Goal: Check status: Check status

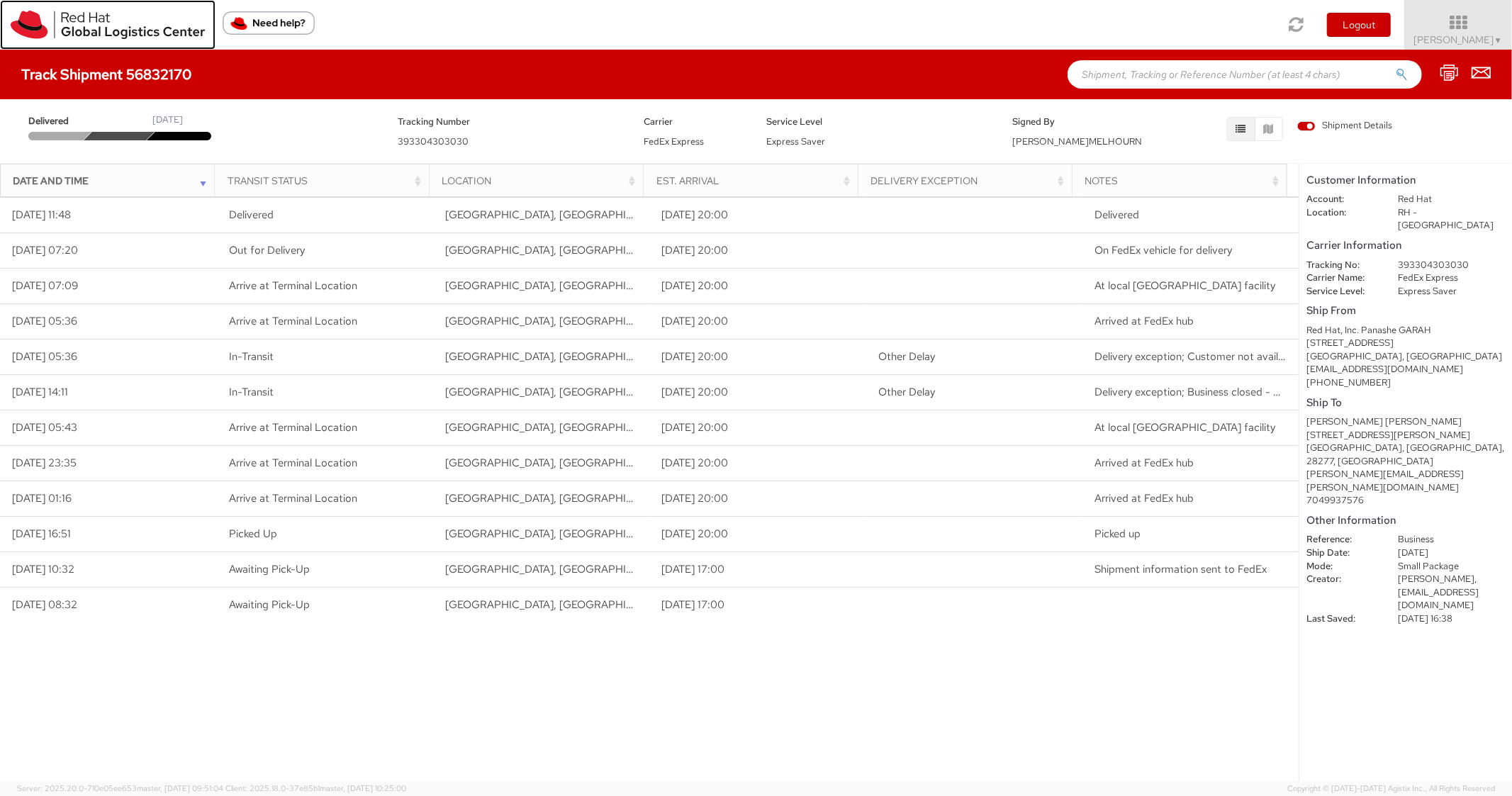
click at [16, 20] on img at bounding box center [107, 24] width 194 height 28
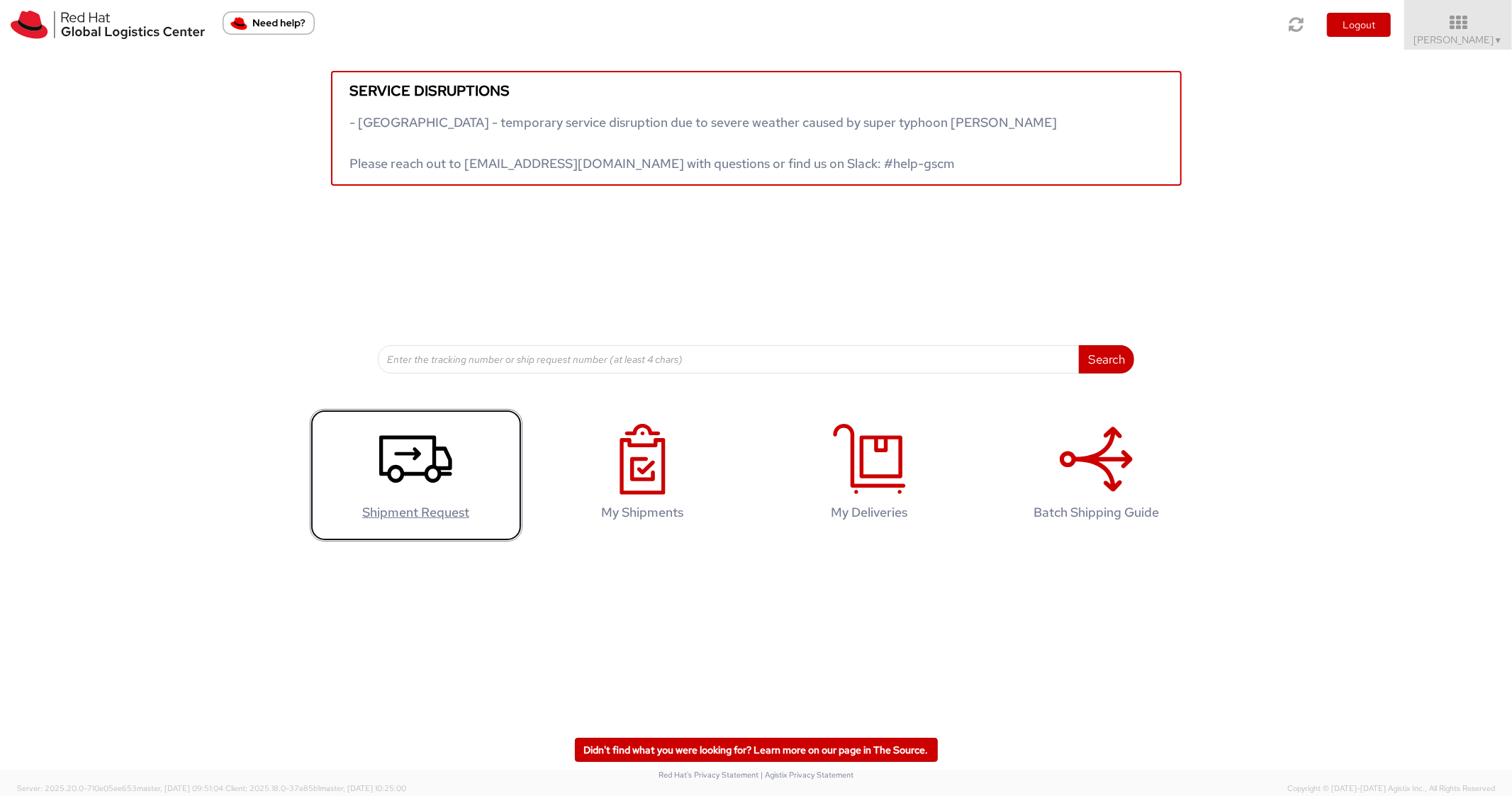
click at [409, 451] on use at bounding box center [416, 459] width 73 height 48
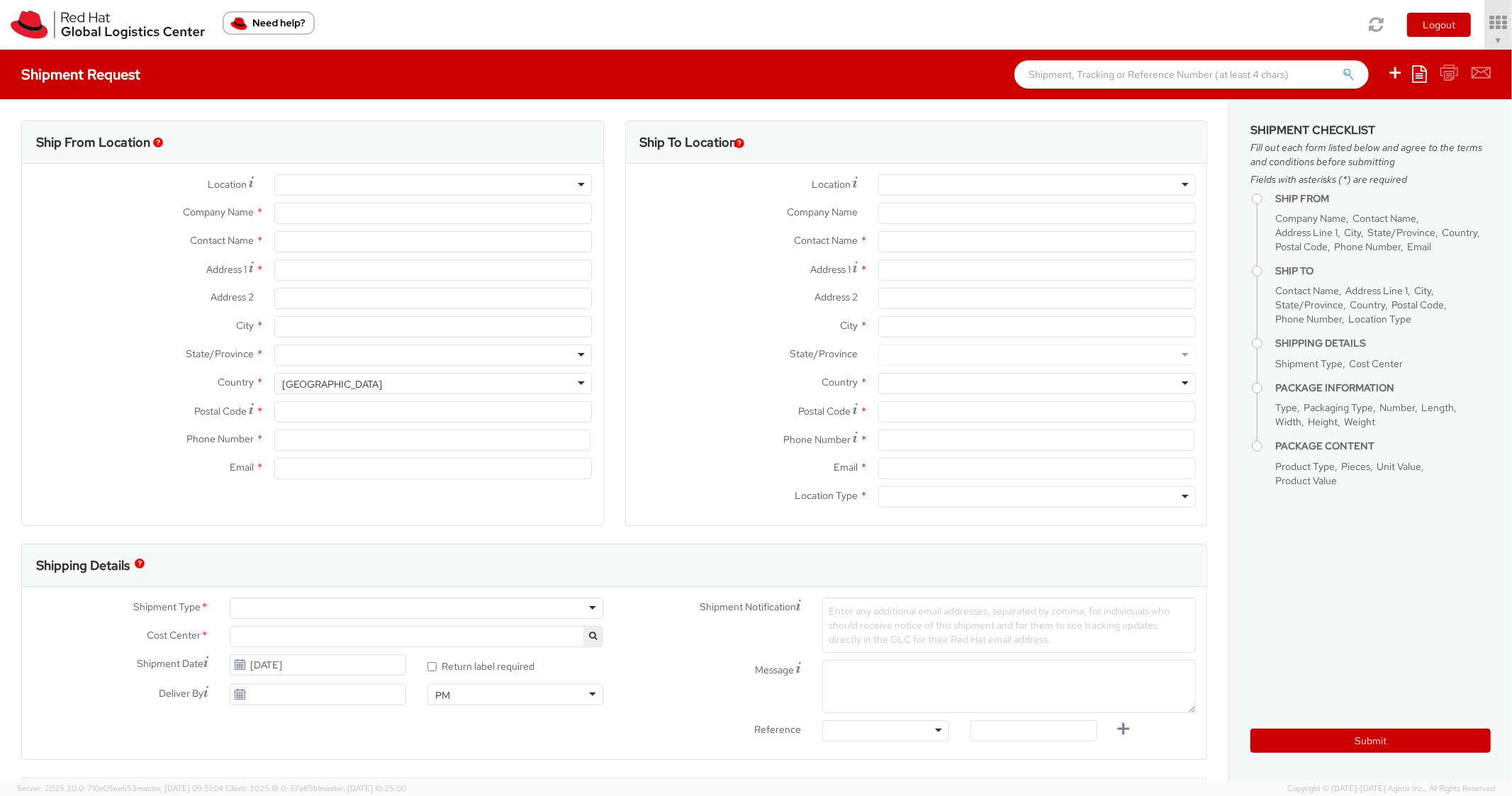
select select "850"
select select
type input "Red Hat, Inc."
type input "[PERSON_NAME]"
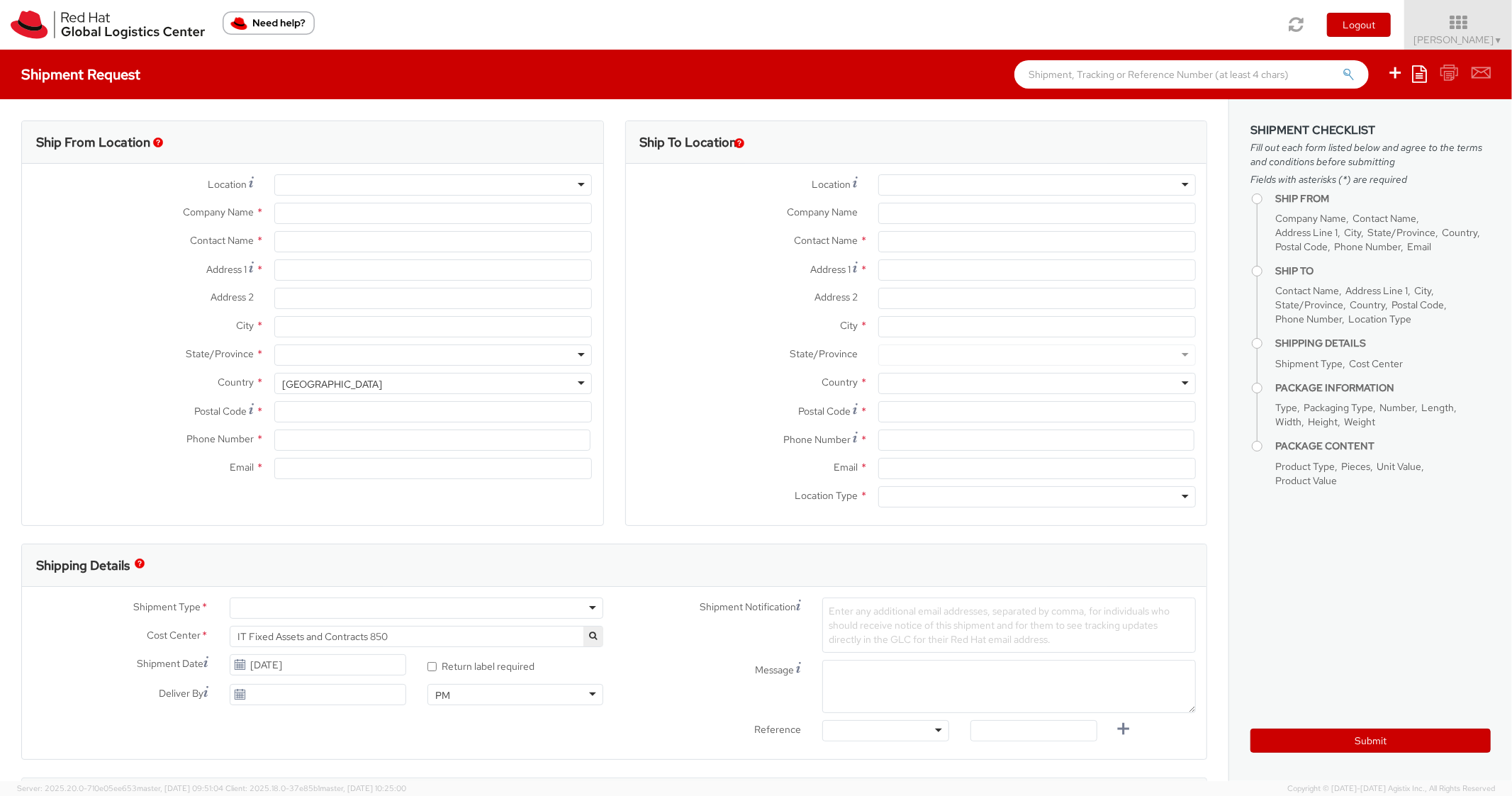
type input "[STREET_ADDRESS]"
type input "RALEIGH"
type input "27601"
type input "[PHONE_NUMBER]"
type input "[EMAIL_ADDRESS][DOMAIN_NAME]"
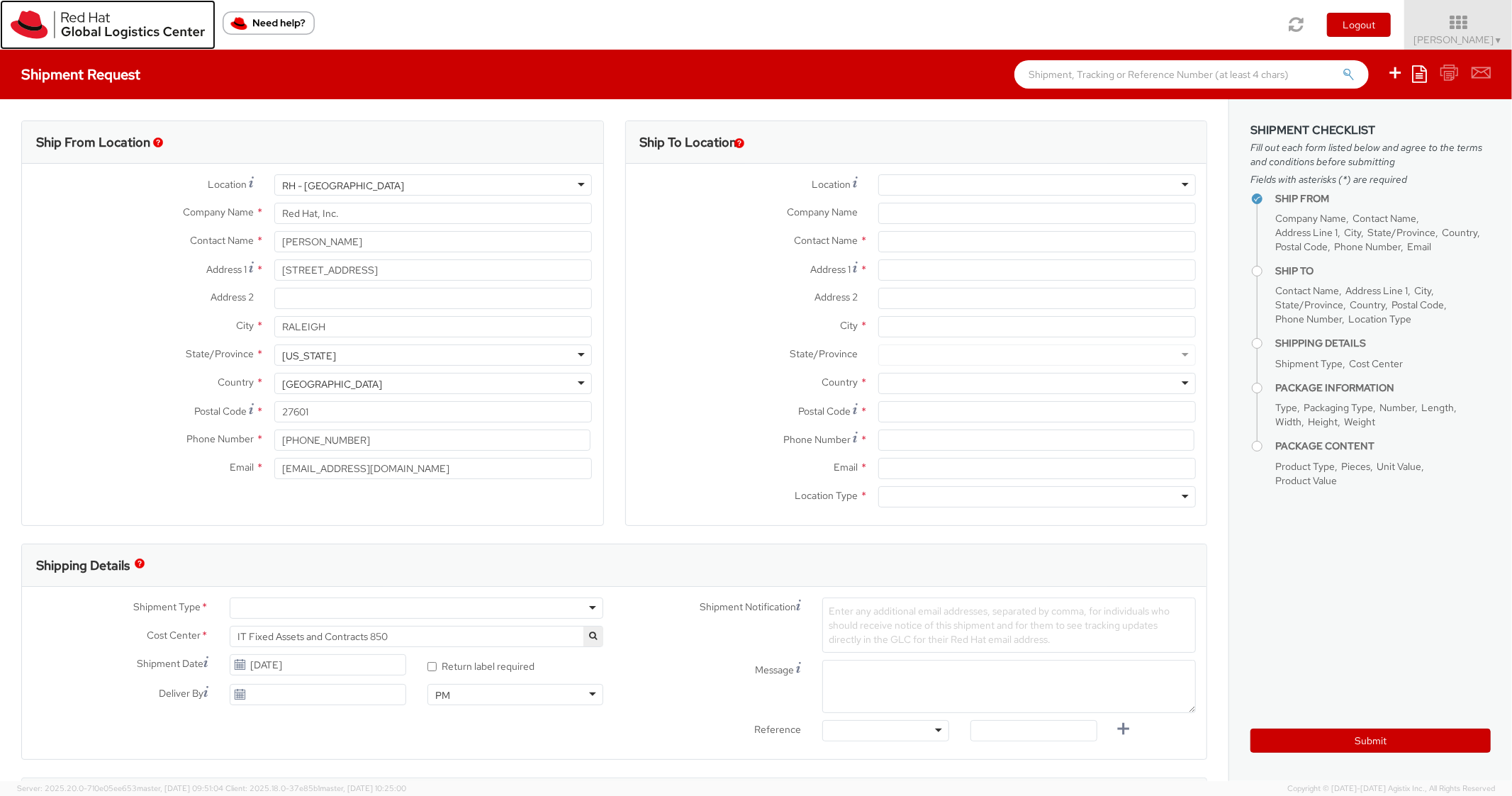
click at [54, 40] on link at bounding box center [107, 25] width 215 height 49
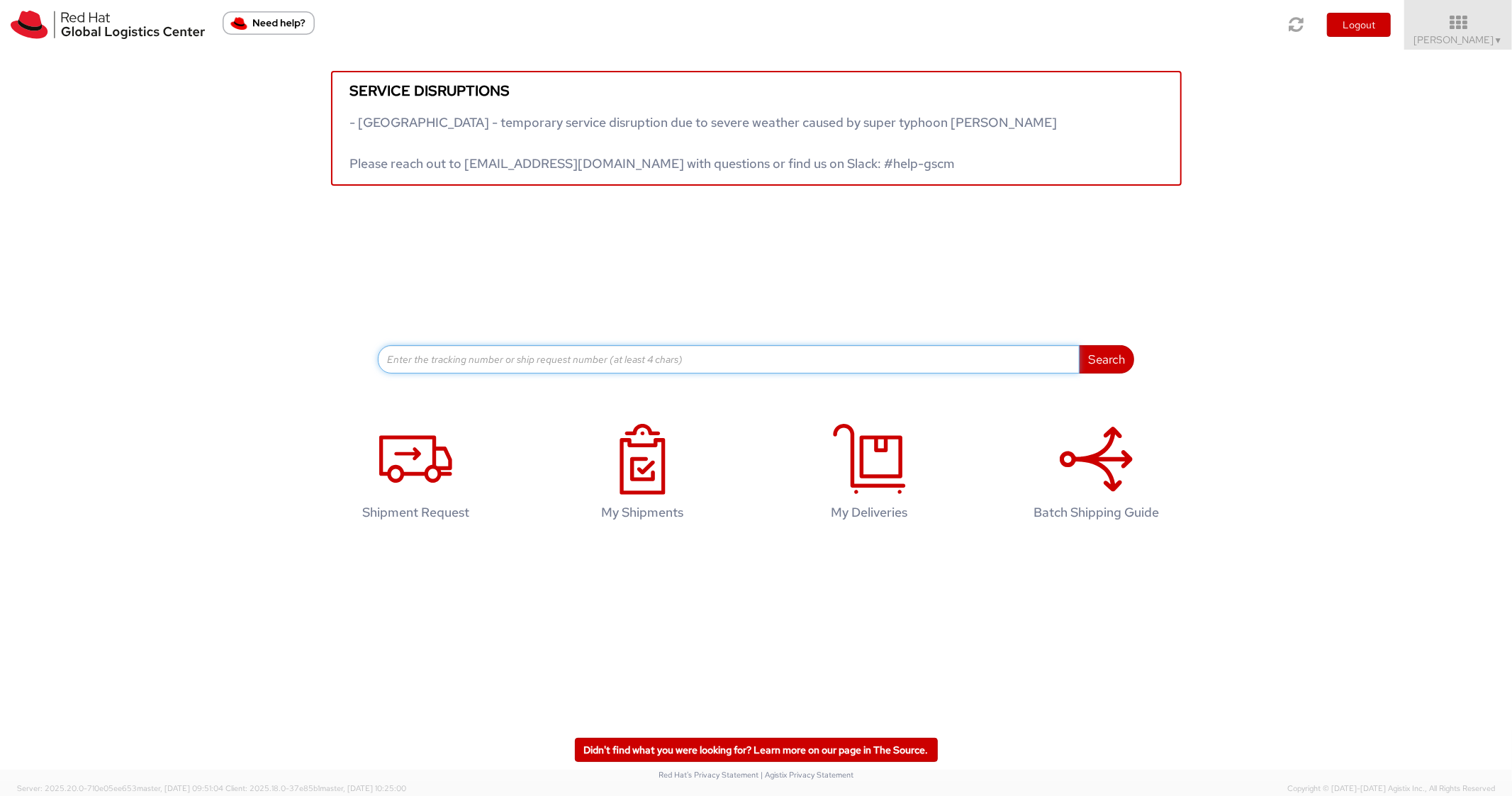
click at [665, 357] on input at bounding box center [729, 359] width 702 height 28
paste input "56920798"
type input "56920798"
click at [1079, 346] on button "Search" at bounding box center [1106, 359] width 55 height 28
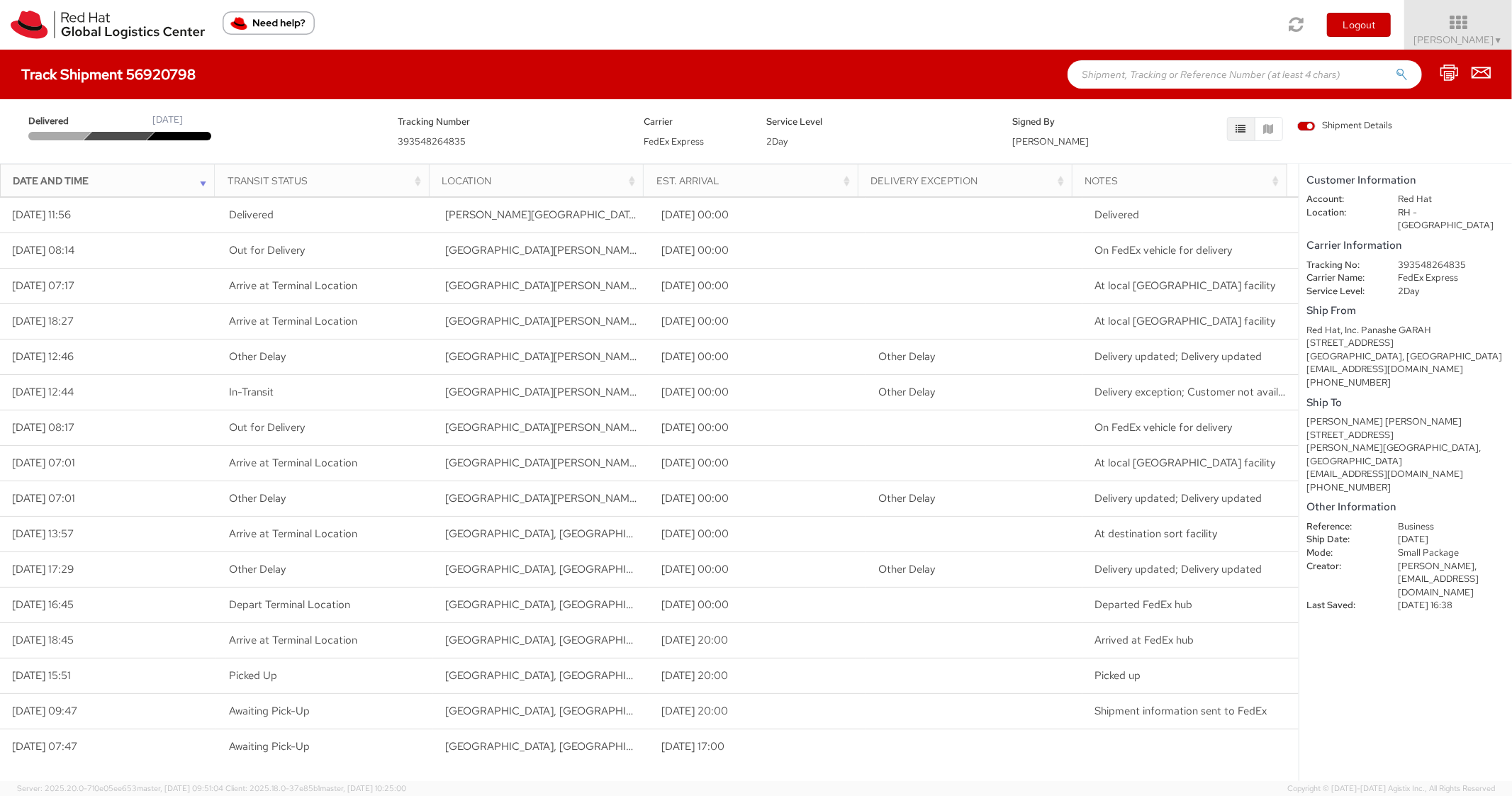
click at [1116, 67] on input "text" at bounding box center [1245, 74] width 354 height 28
paste input "56920812"
type input "56920812"
click at [1396, 67] on button "submit" at bounding box center [1402, 76] width 12 height 17
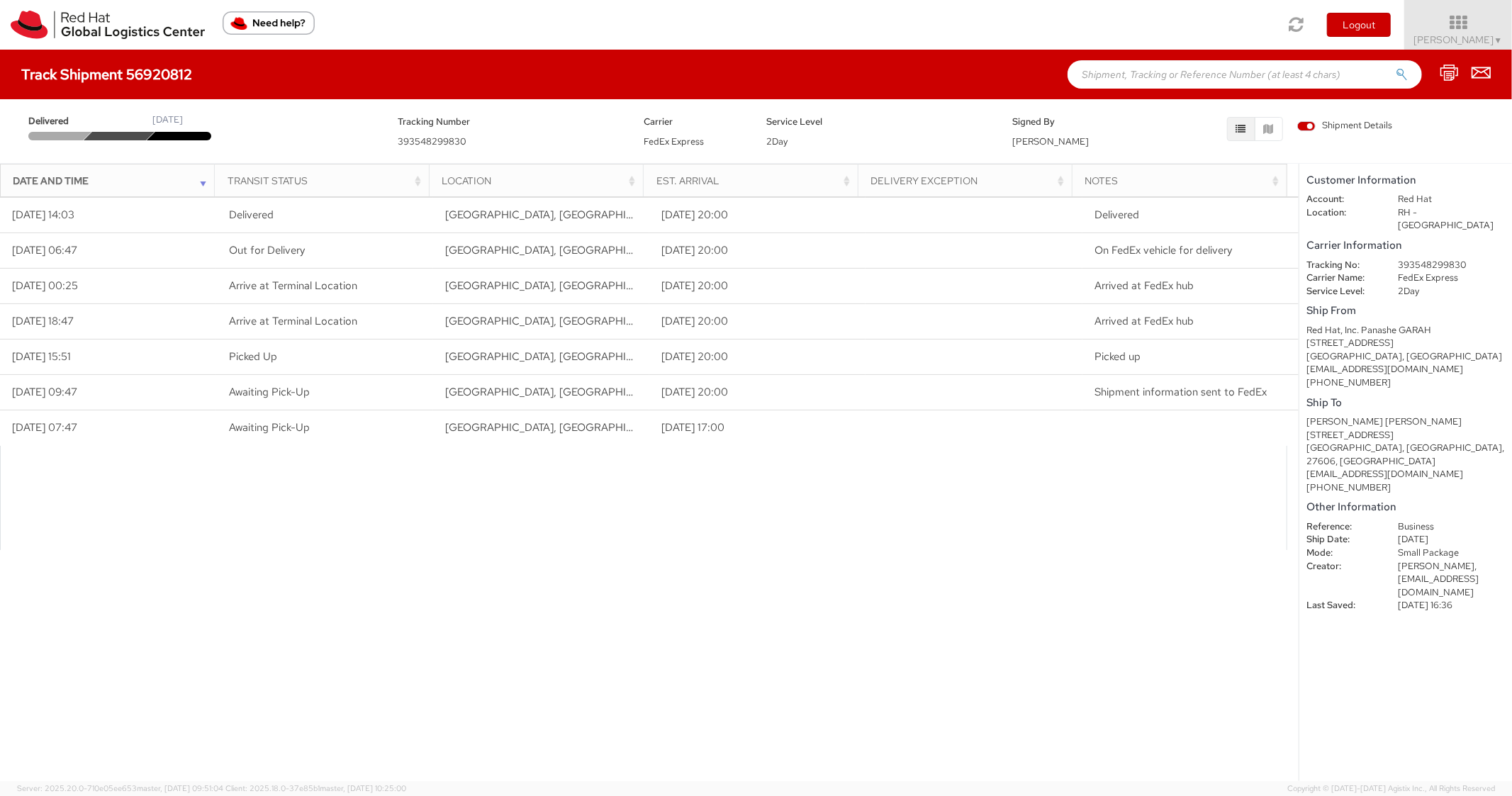
click at [1118, 75] on input "text" at bounding box center [1245, 74] width 354 height 28
click at [1121, 70] on input "text" at bounding box center [1245, 74] width 354 height 28
paste input "56920819"
type input "56920819"
click at [1396, 67] on button "submit" at bounding box center [1402, 76] width 12 height 17
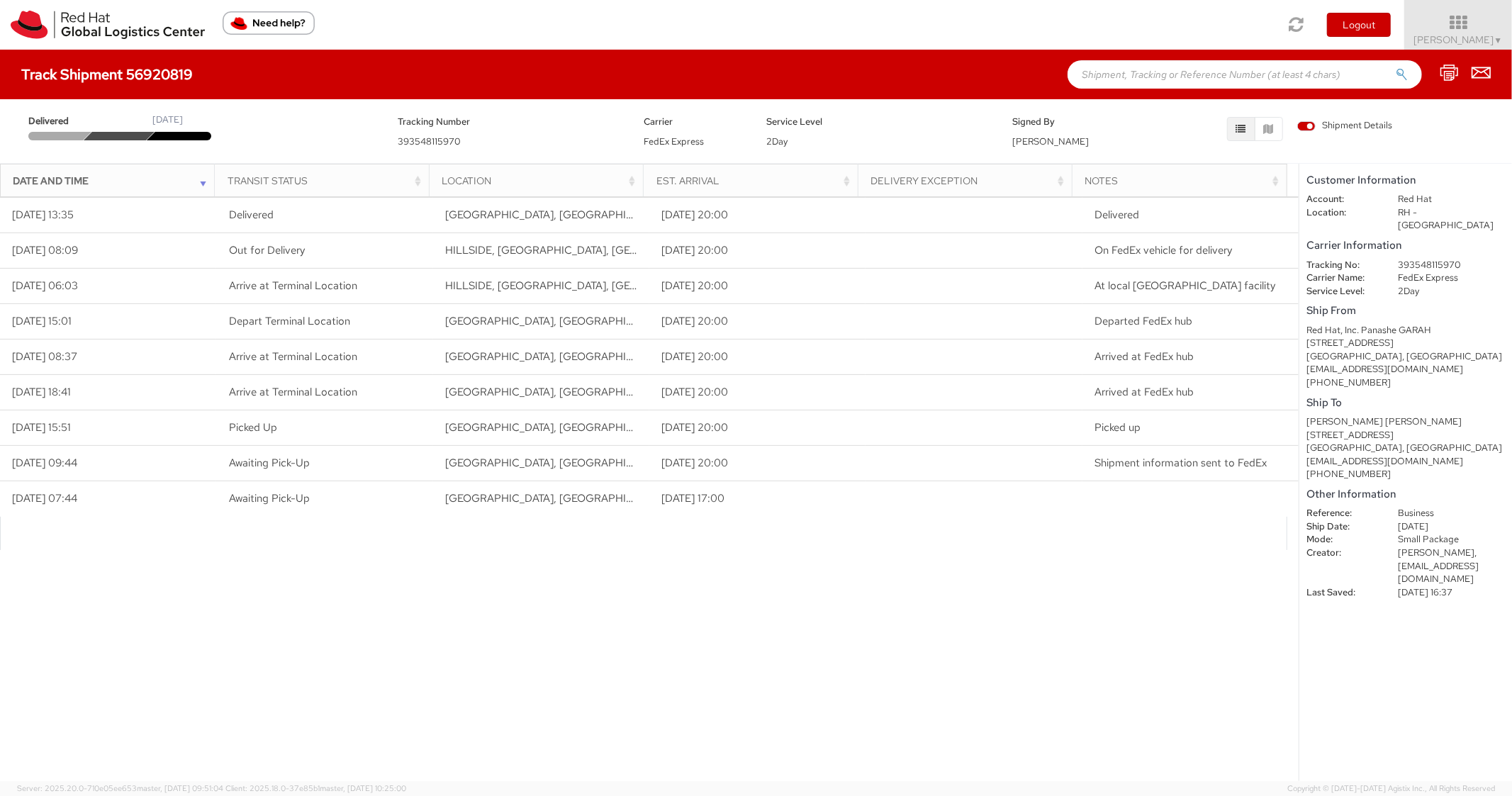
click at [1126, 74] on input "text" at bounding box center [1245, 74] width 354 height 28
paste input "56920830"
type input "56920830"
click at [1396, 67] on button "submit" at bounding box center [1402, 76] width 12 height 17
click at [1134, 62] on input "text" at bounding box center [1245, 74] width 354 height 28
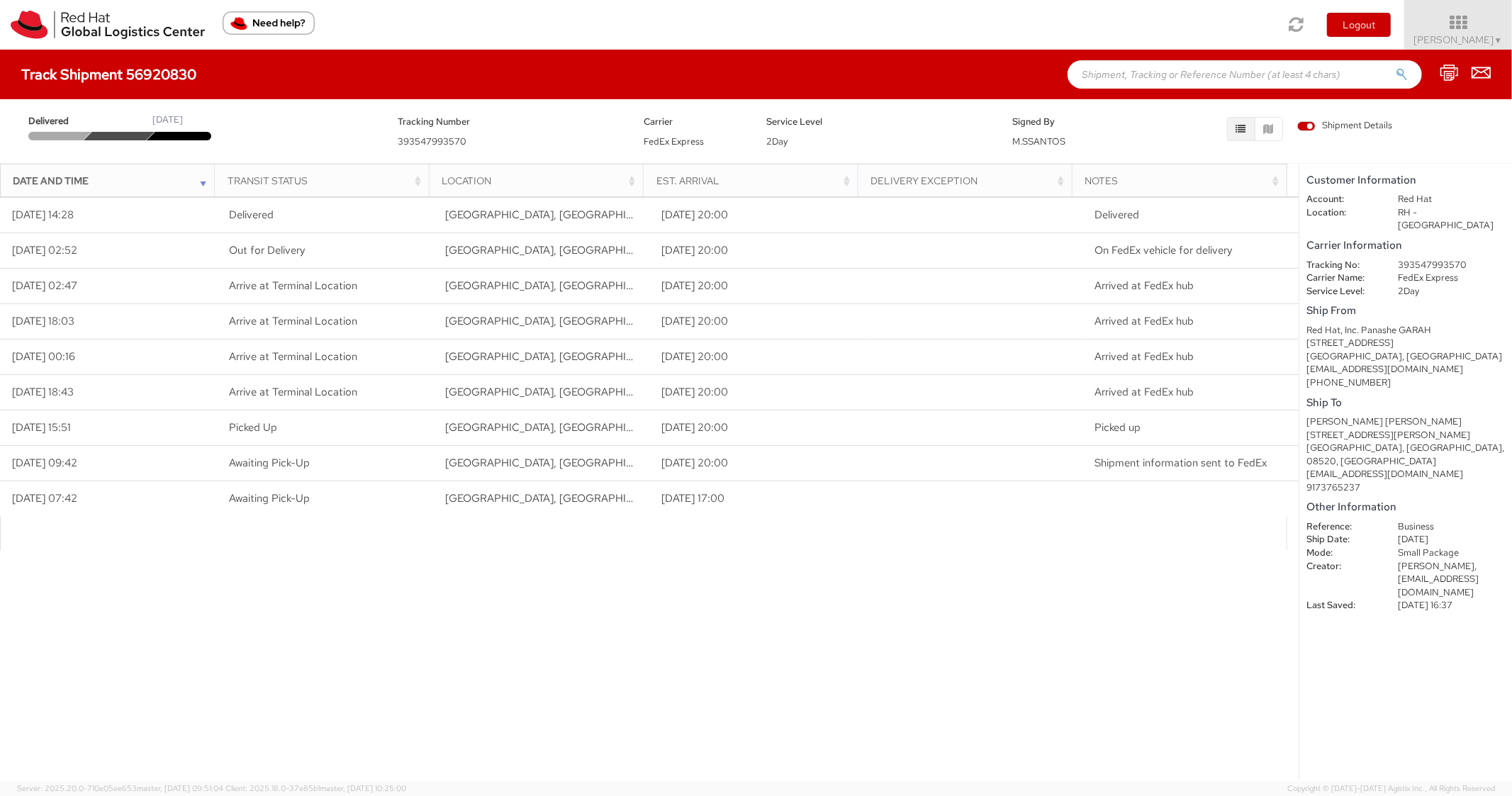
paste input "56920853"
type input "56920853"
click at [1396, 67] on button "submit" at bounding box center [1402, 76] width 12 height 17
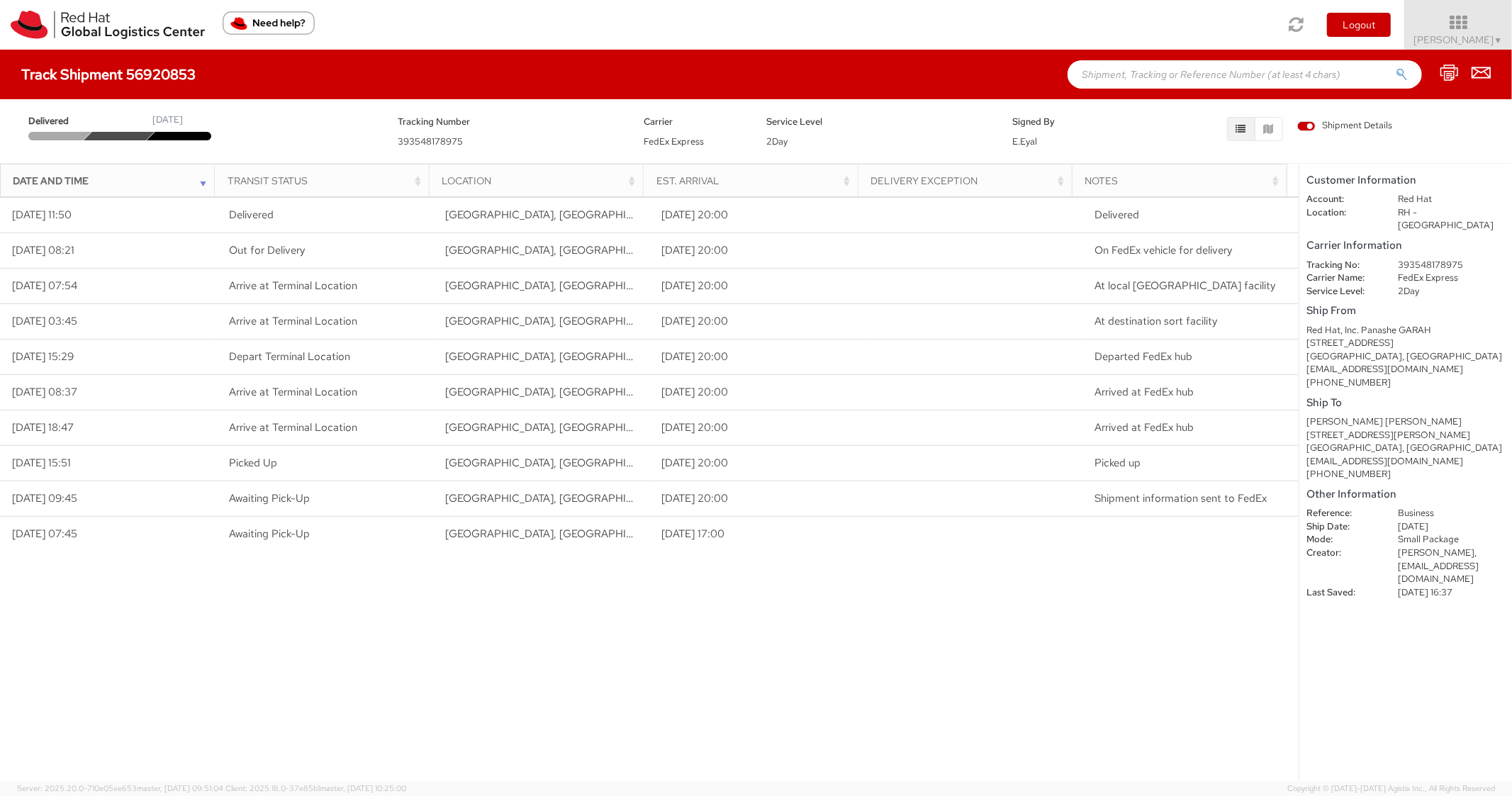
click at [1143, 60] on input "text" at bounding box center [1245, 74] width 354 height 28
paste input "56920877"
type input "56920877"
click at [1396, 67] on button "submit" at bounding box center [1402, 76] width 12 height 17
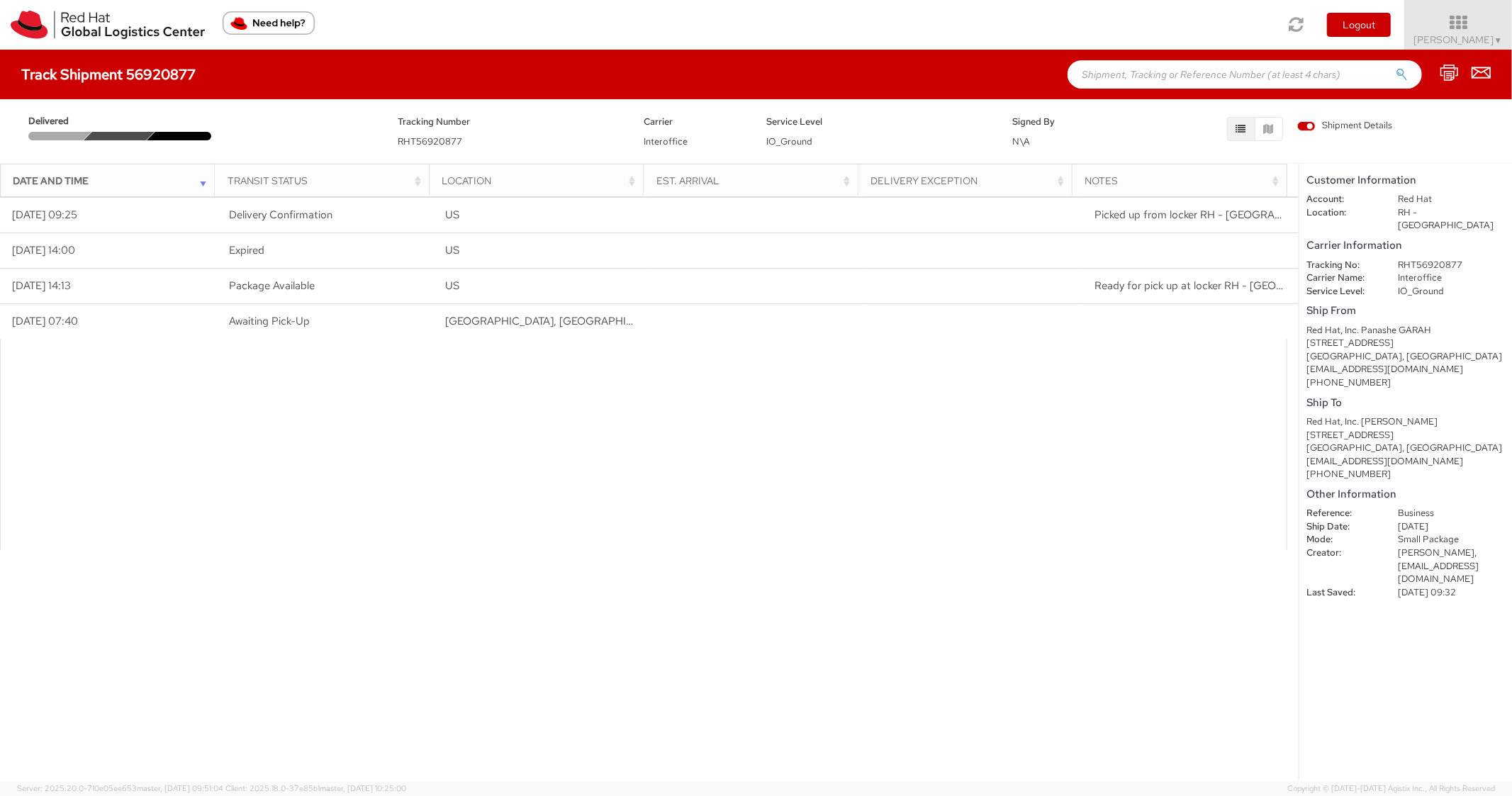
click at [1142, 65] on input "text" at bounding box center [1245, 74] width 354 height 28
paste input "56978479"
click at [1396, 67] on button "submit" at bounding box center [1402, 76] width 12 height 17
type input "56978479\"
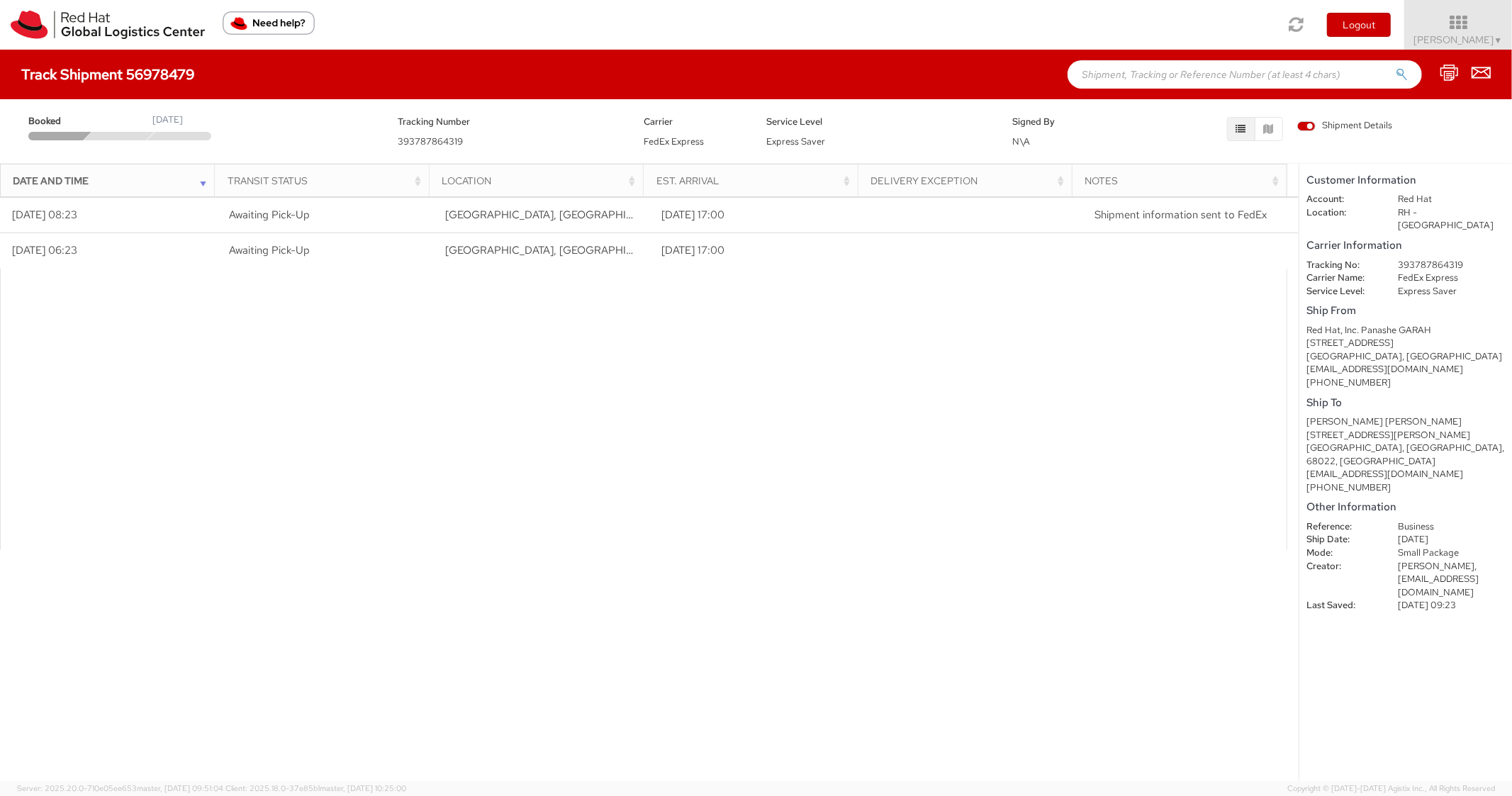
click at [1129, 76] on input "text" at bounding box center [1245, 74] width 354 height 28
paste input "56920822"
type input "56920822"
click at [1396, 67] on button "submit" at bounding box center [1402, 76] width 12 height 17
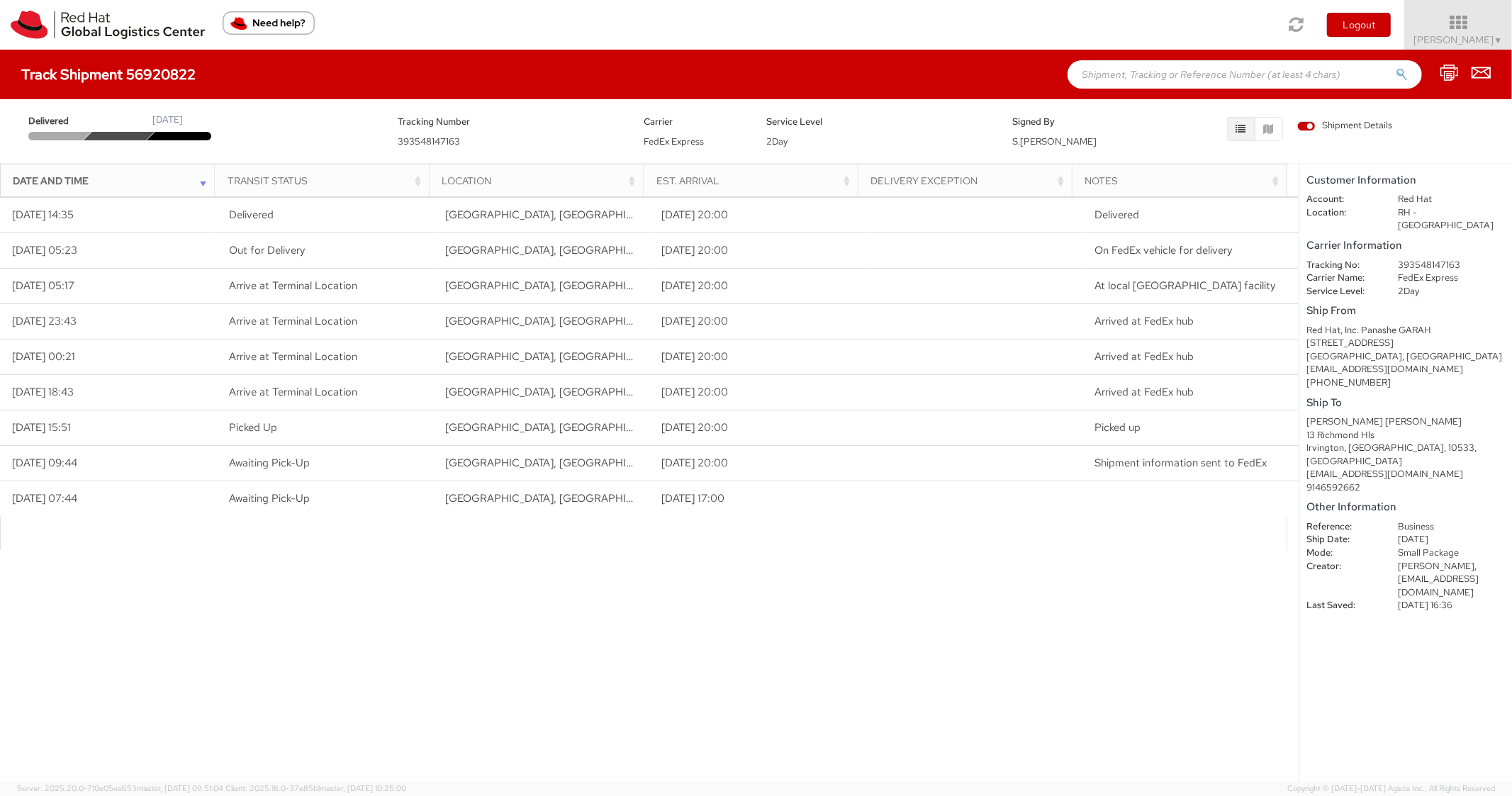
click at [1196, 70] on input "text" at bounding box center [1245, 74] width 354 height 28
paste input "56978468"
type input "56978468"
click at [1396, 67] on button "submit" at bounding box center [1402, 76] width 12 height 17
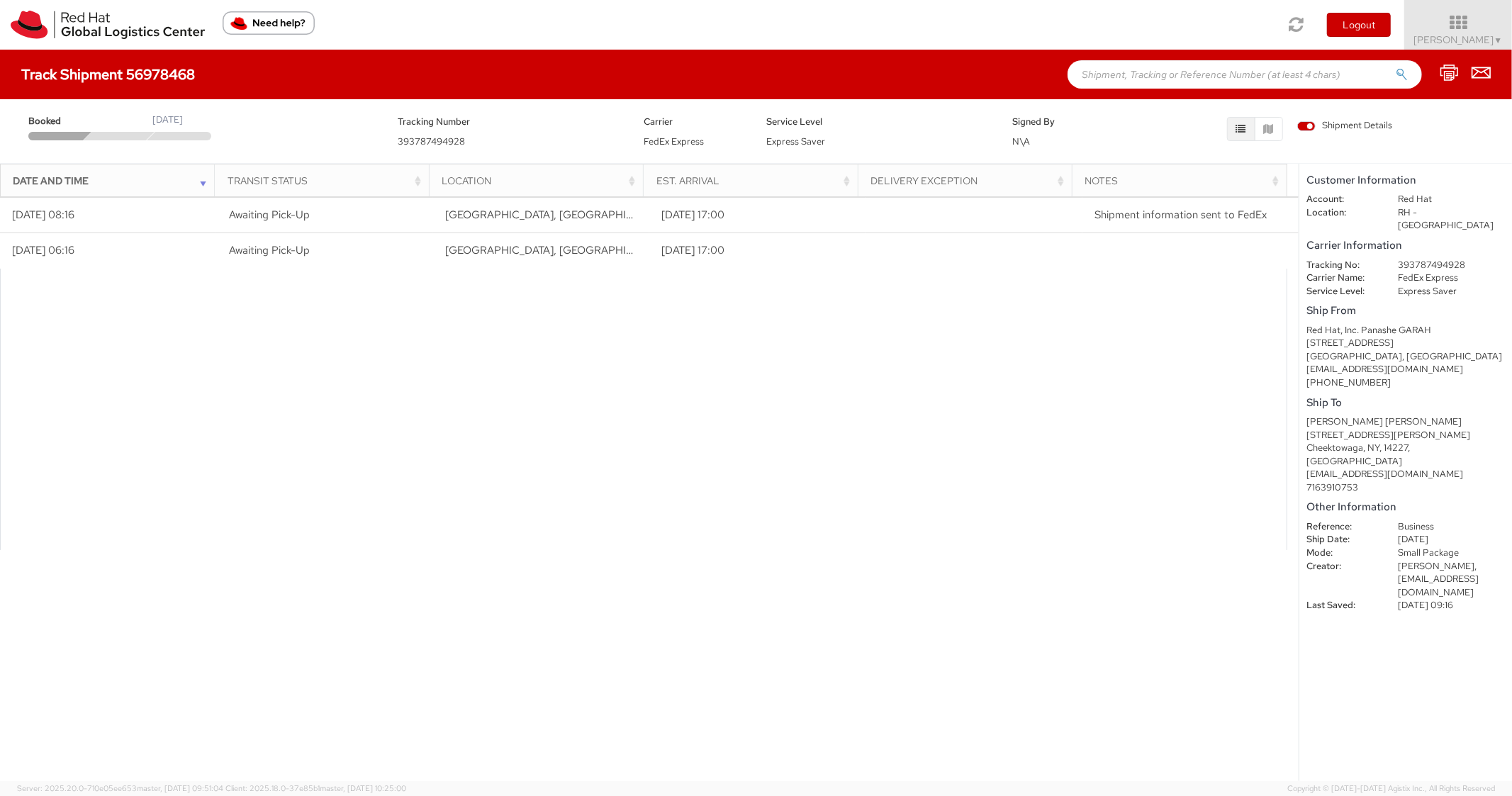
click at [1185, 73] on input "text" at bounding box center [1245, 74] width 354 height 28
paste input "56920786"
type input "56920786"
click at [1396, 67] on button "submit" at bounding box center [1402, 76] width 12 height 17
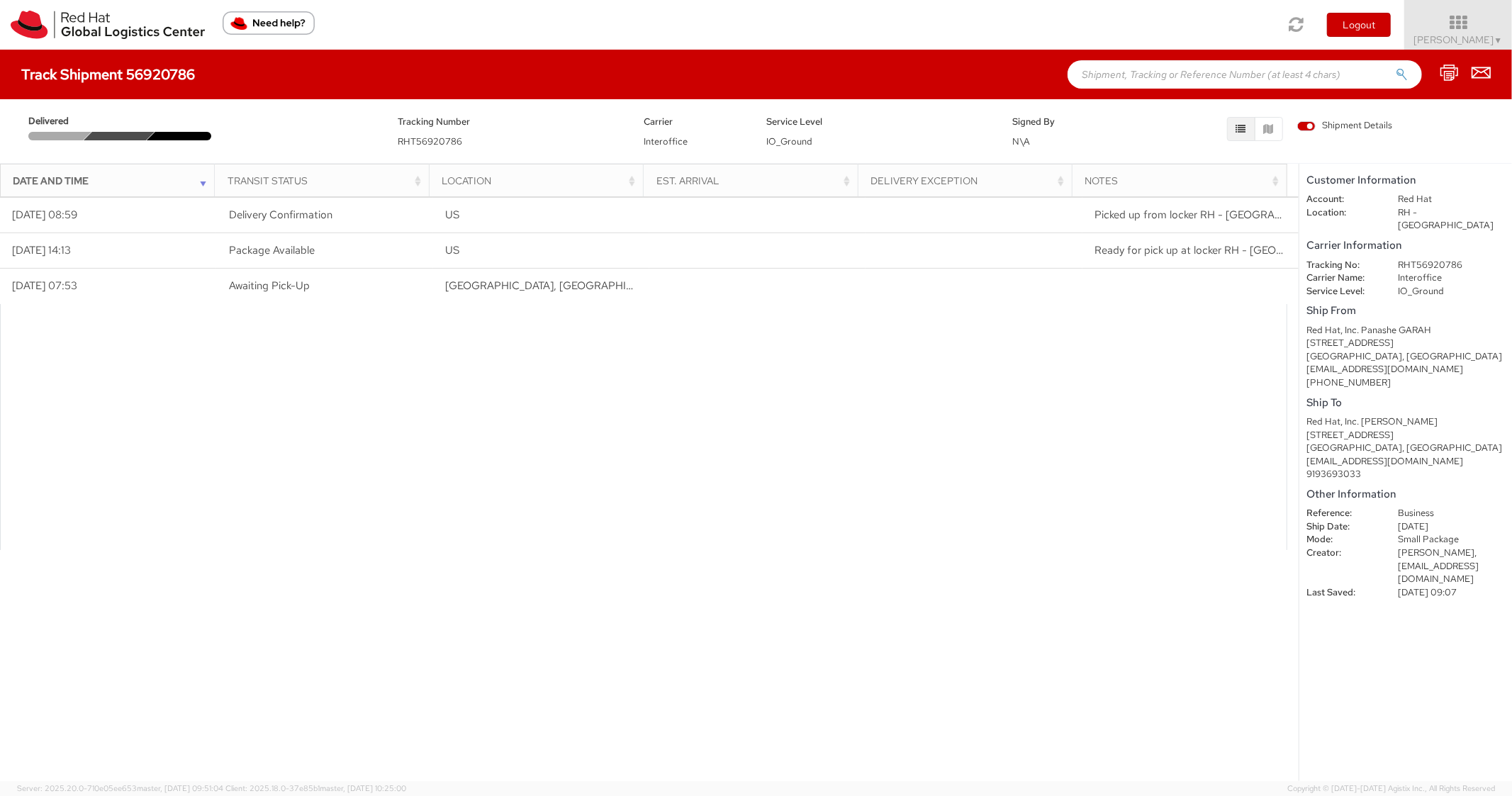
click at [1169, 81] on input "text" at bounding box center [1245, 74] width 354 height 28
paste input "56920768"
type input "56920768"
click at [1396, 67] on button "submit" at bounding box center [1402, 76] width 12 height 17
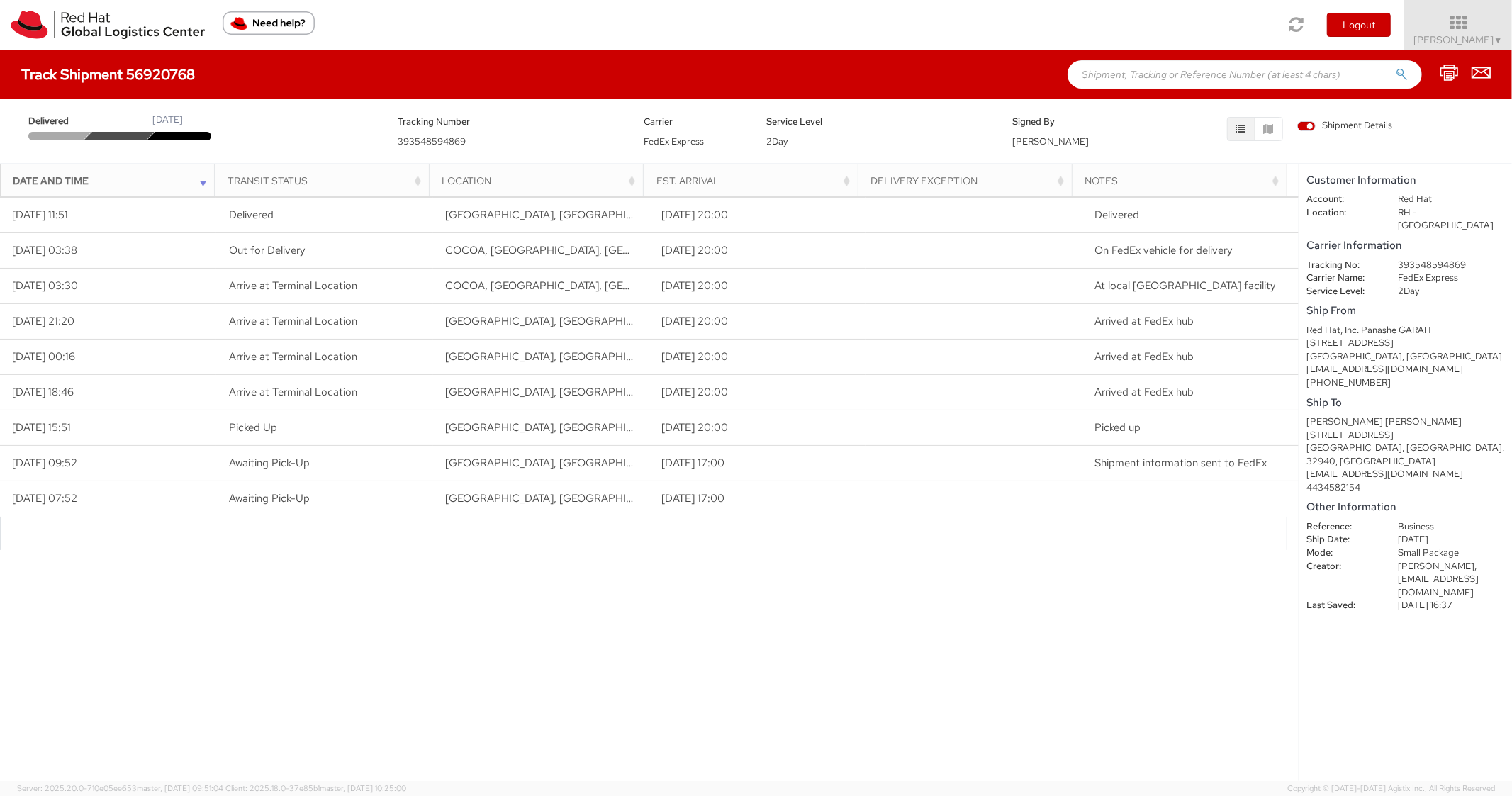
click at [1123, 80] on input "text" at bounding box center [1245, 74] width 354 height 28
paste input "56920755"
type input "56920755"
click at [1396, 67] on button "submit" at bounding box center [1402, 76] width 12 height 17
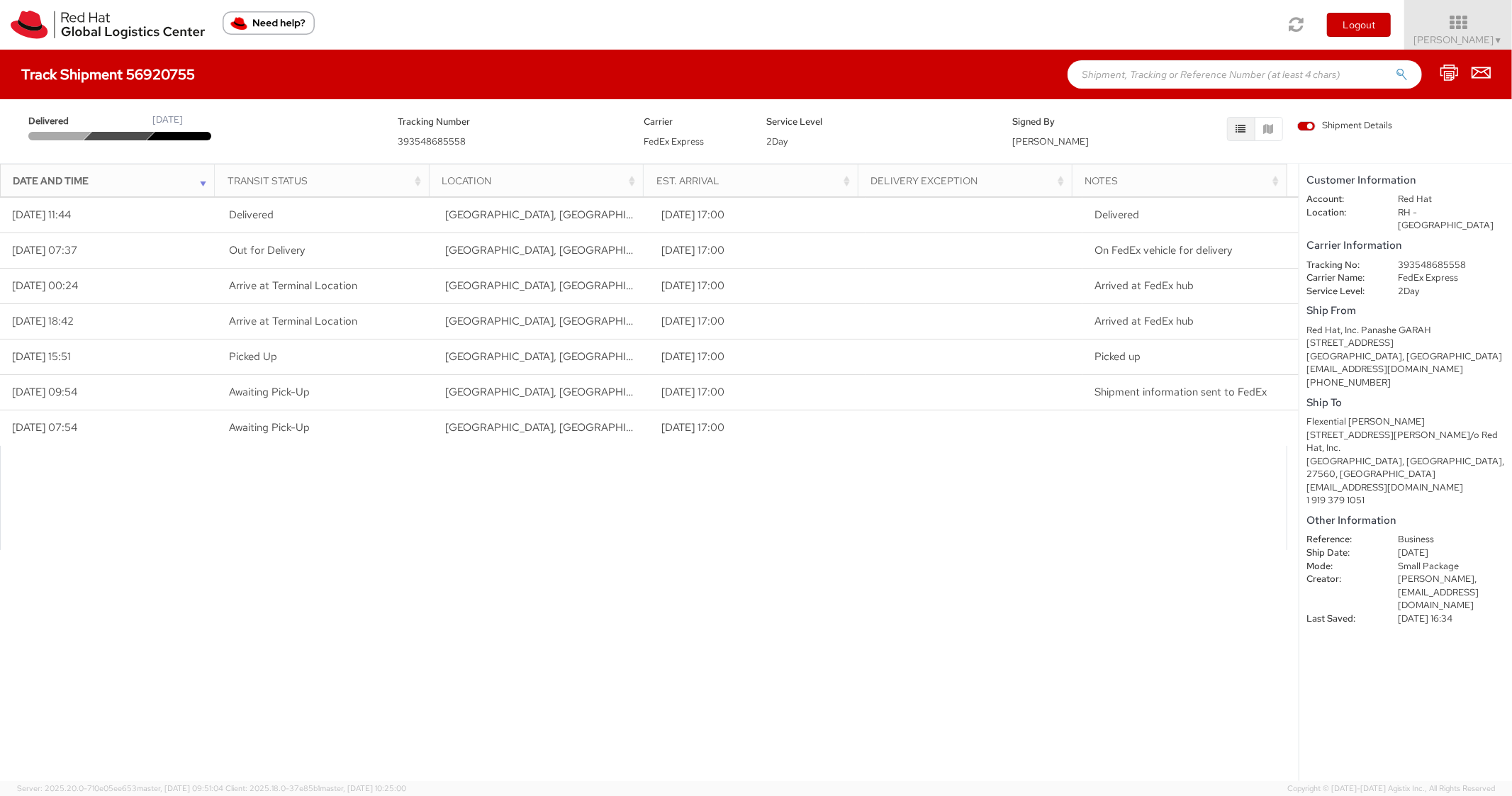
paste input "56920747"
click at [1214, 82] on input "56920747" at bounding box center [1245, 74] width 354 height 28
type input "56920747"
click at [1396, 67] on button "submit" at bounding box center [1402, 76] width 12 height 17
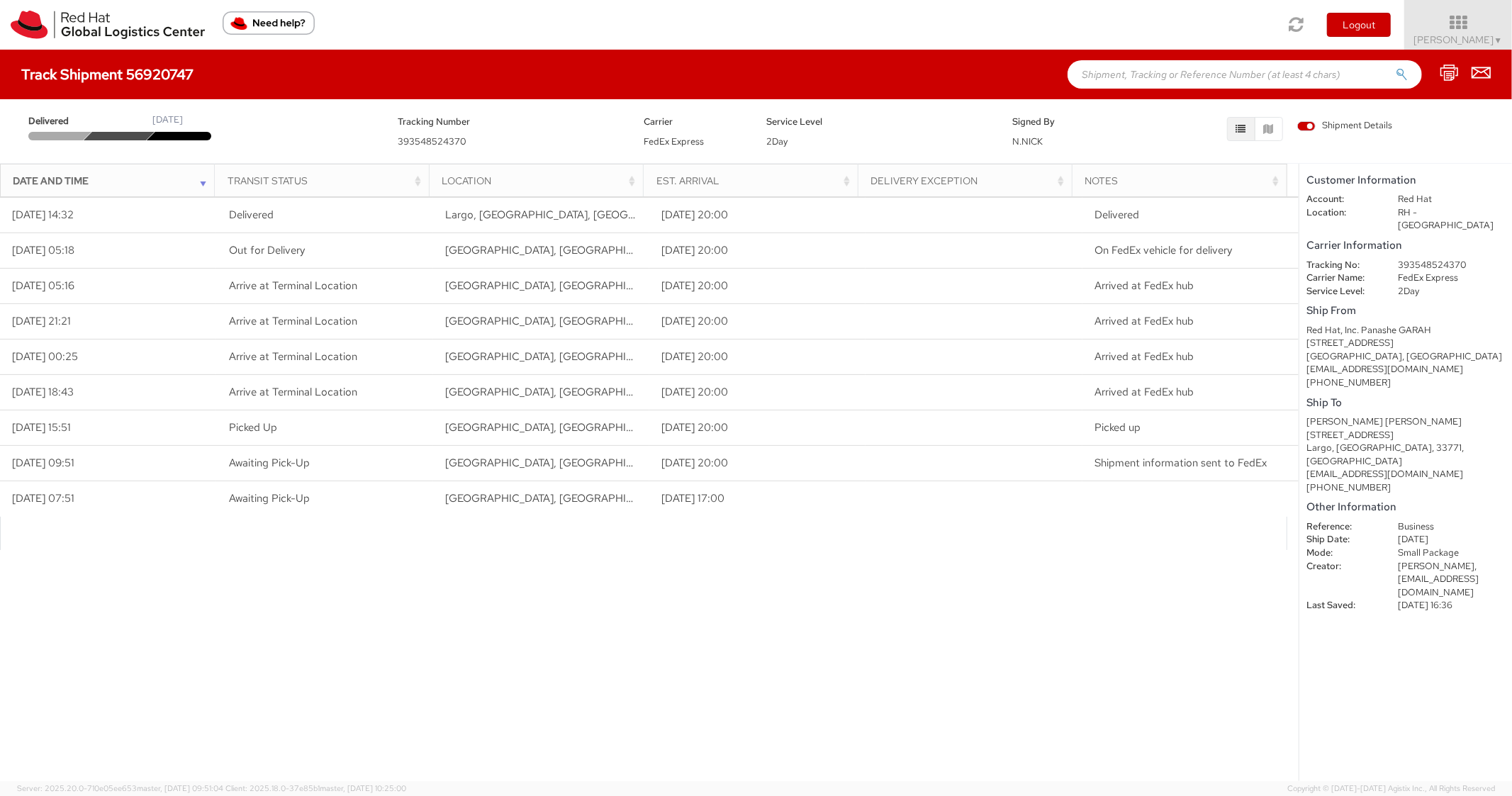
click at [1125, 98] on div "Track Shipment 56920747" at bounding box center [756, 74] width 1512 height 49
click at [1140, 85] on input "text" at bounding box center [1245, 74] width 354 height 28
paste input "56920736"
type input "56920736"
click at [1396, 67] on button "submit" at bounding box center [1402, 76] width 12 height 17
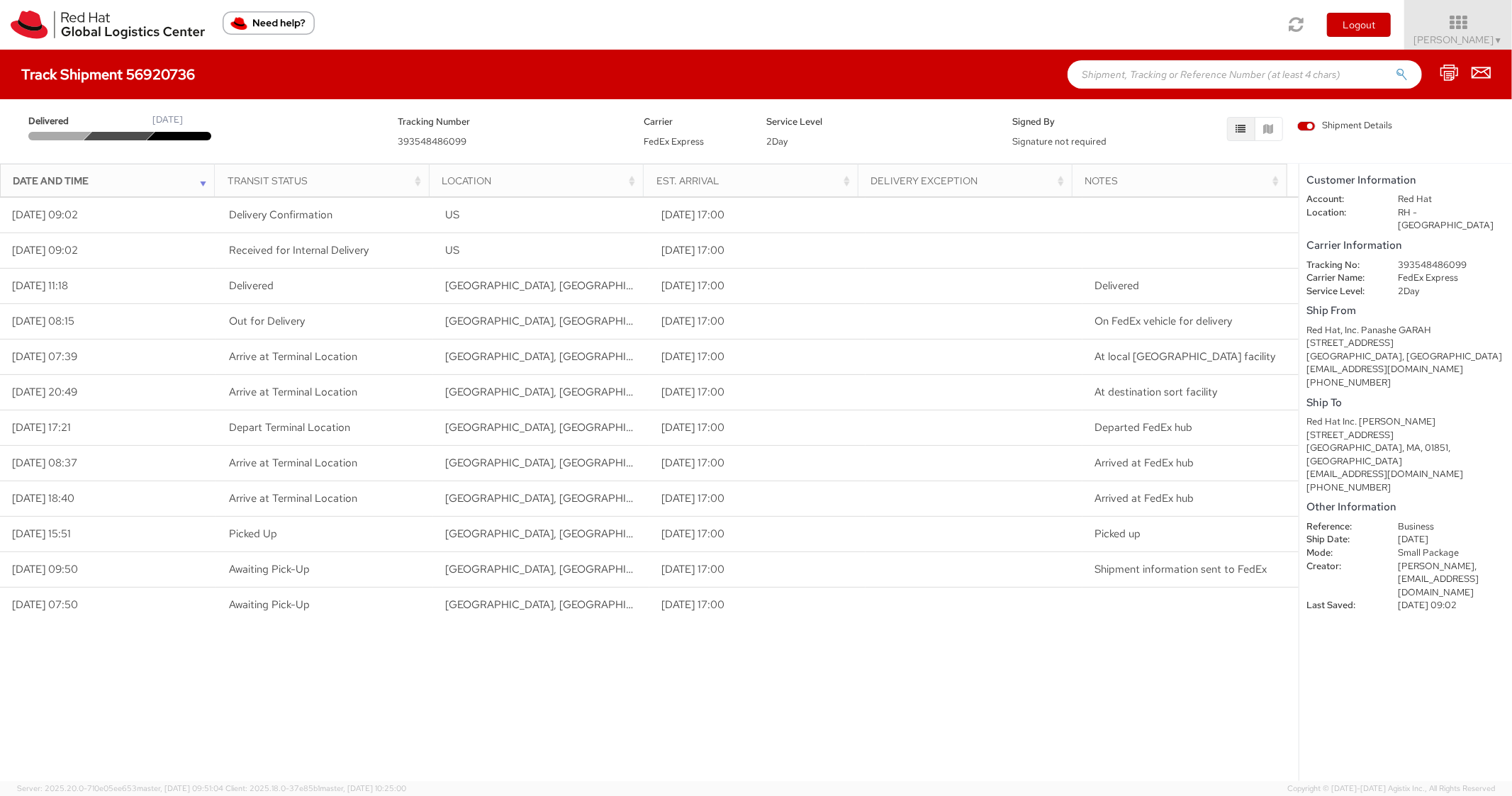
click at [1177, 74] on input "text" at bounding box center [1245, 74] width 354 height 28
paste input "56835623"
type input "56835623"
click at [1396, 67] on button "submit" at bounding box center [1402, 76] width 12 height 17
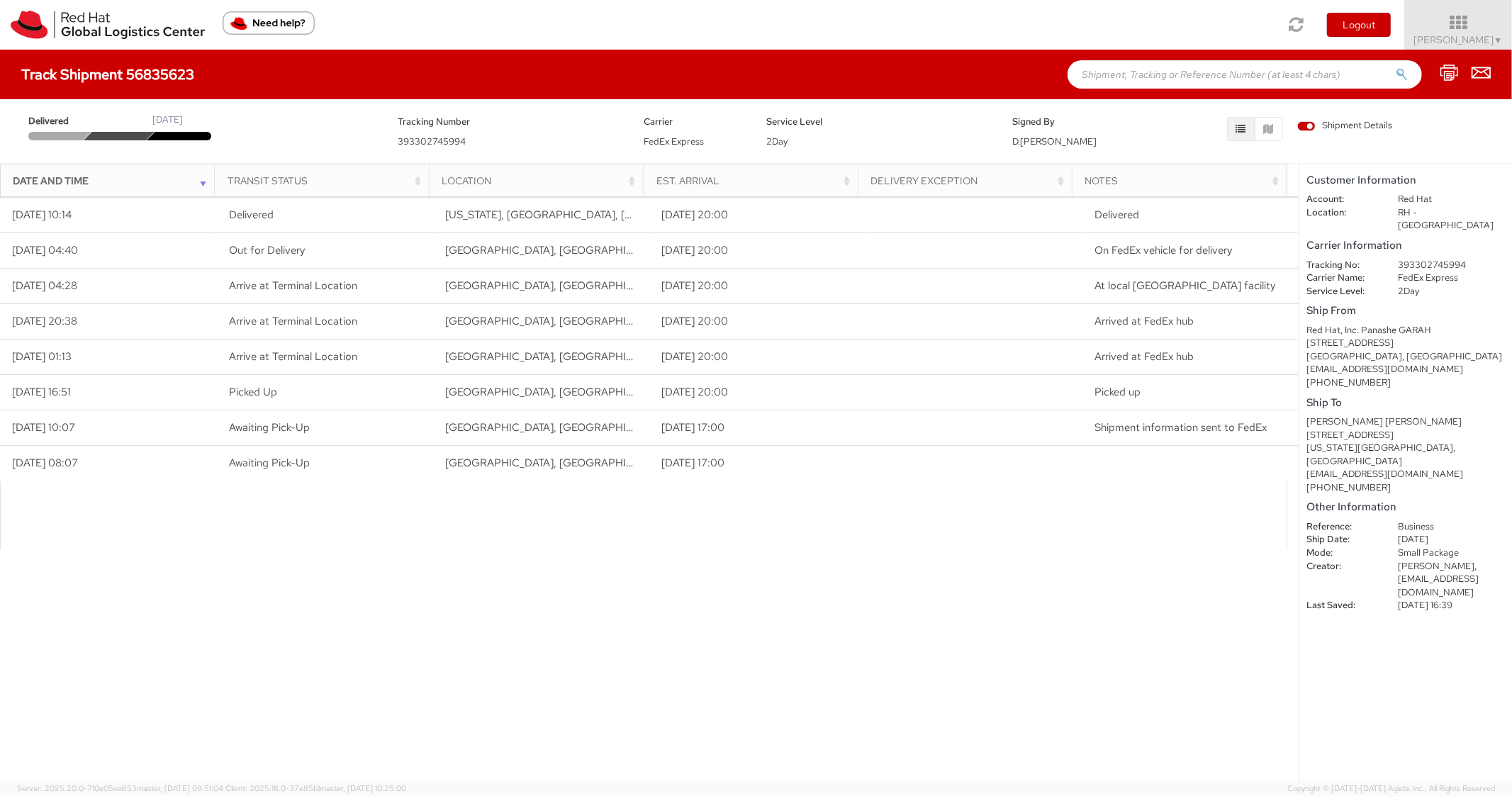
click at [1113, 81] on input "text" at bounding box center [1245, 74] width 354 height 28
paste input "56835558"
type input "56835558"
click at [1396, 67] on button "submit" at bounding box center [1402, 76] width 12 height 17
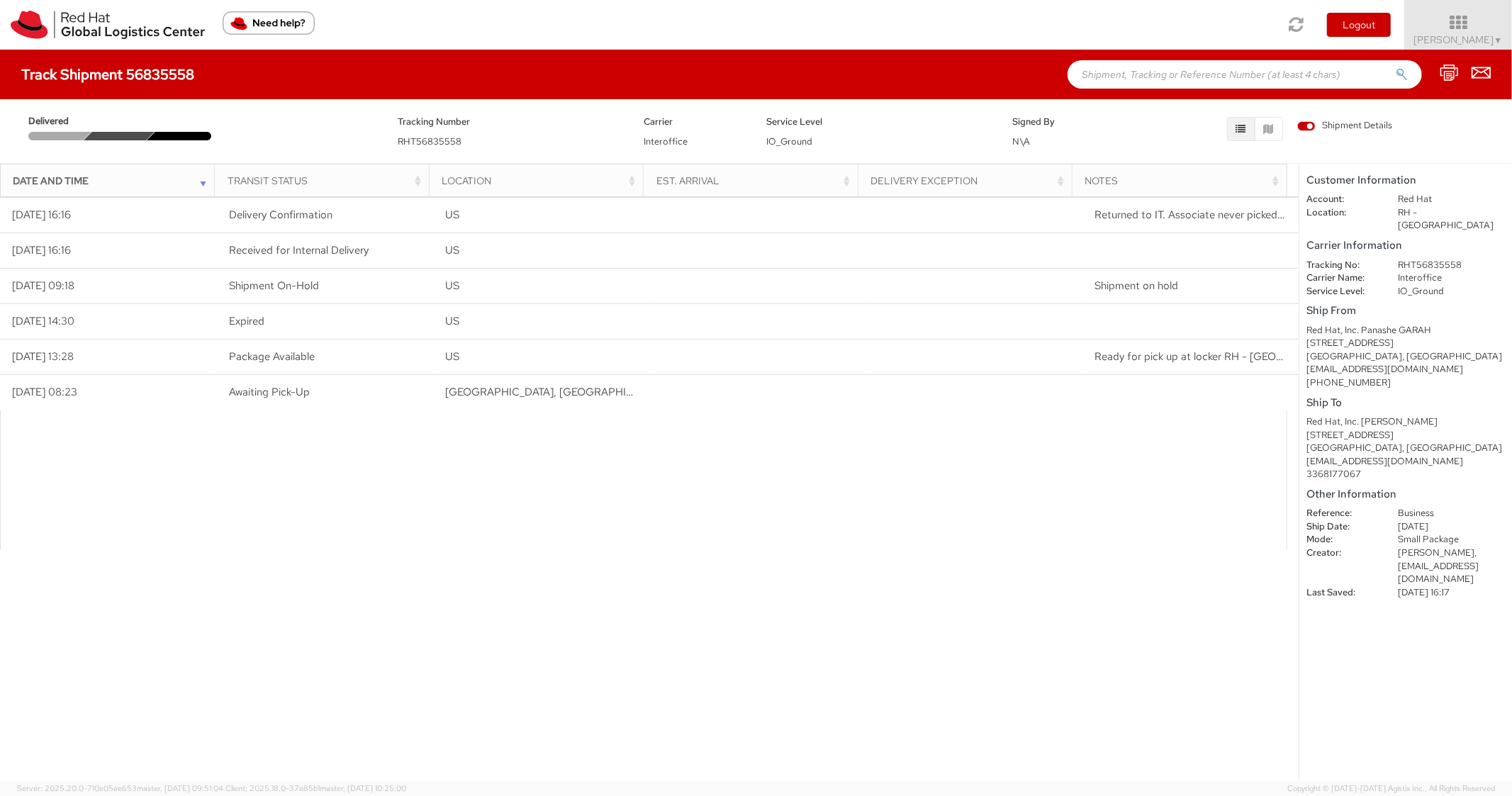
drag, startPoint x: 1108, startPoint y: 90, endPoint x: 1113, endPoint y: 84, distance: 7.8
click at [1108, 90] on div "Track Shipment 56835558" at bounding box center [756, 74] width 1512 height 49
click at [1117, 83] on input "text" at bounding box center [1245, 74] width 354 height 28
paste input "56835586"
type input "56835586"
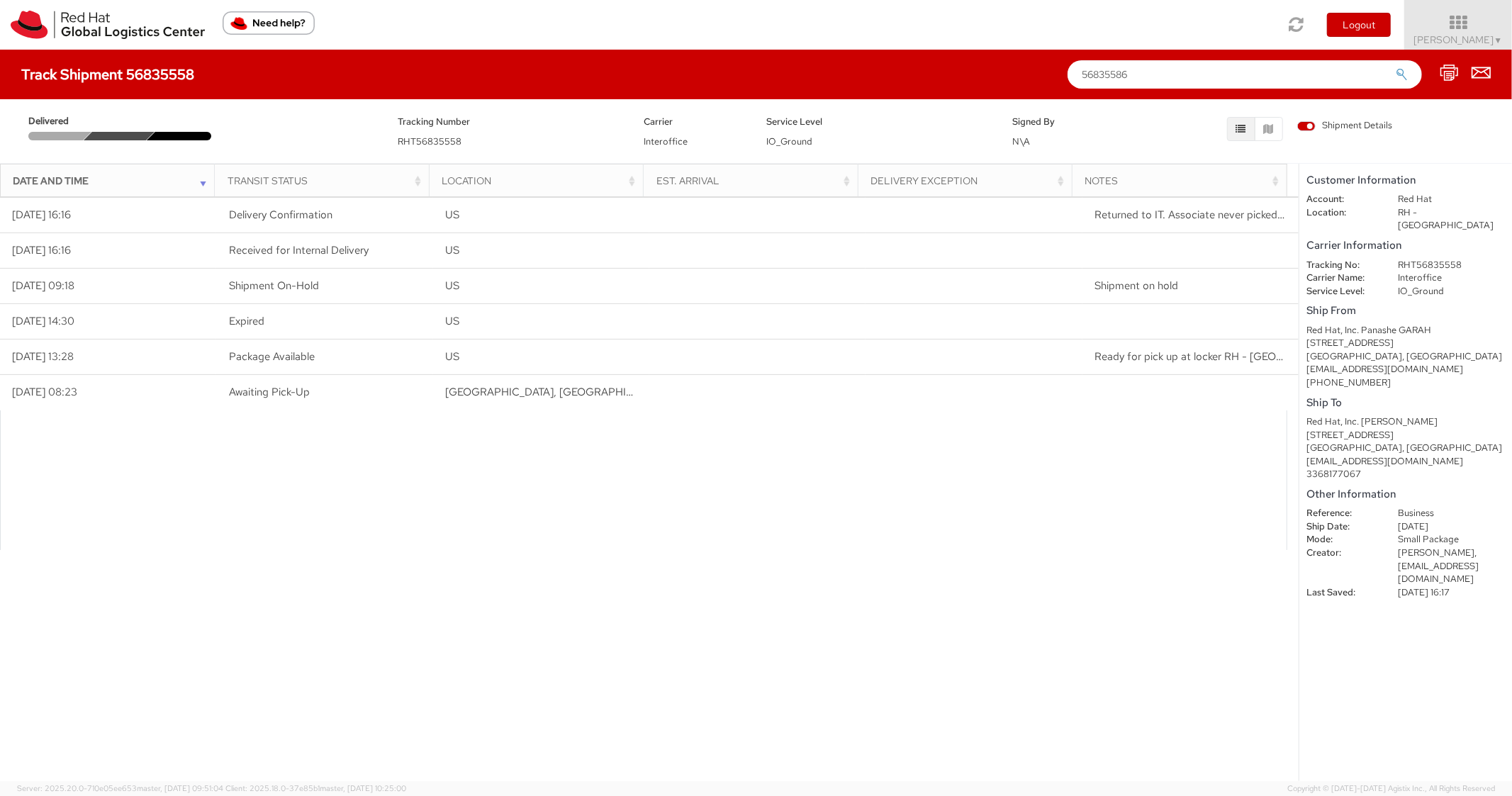
click at [1396, 67] on button "submit" at bounding box center [1402, 76] width 12 height 17
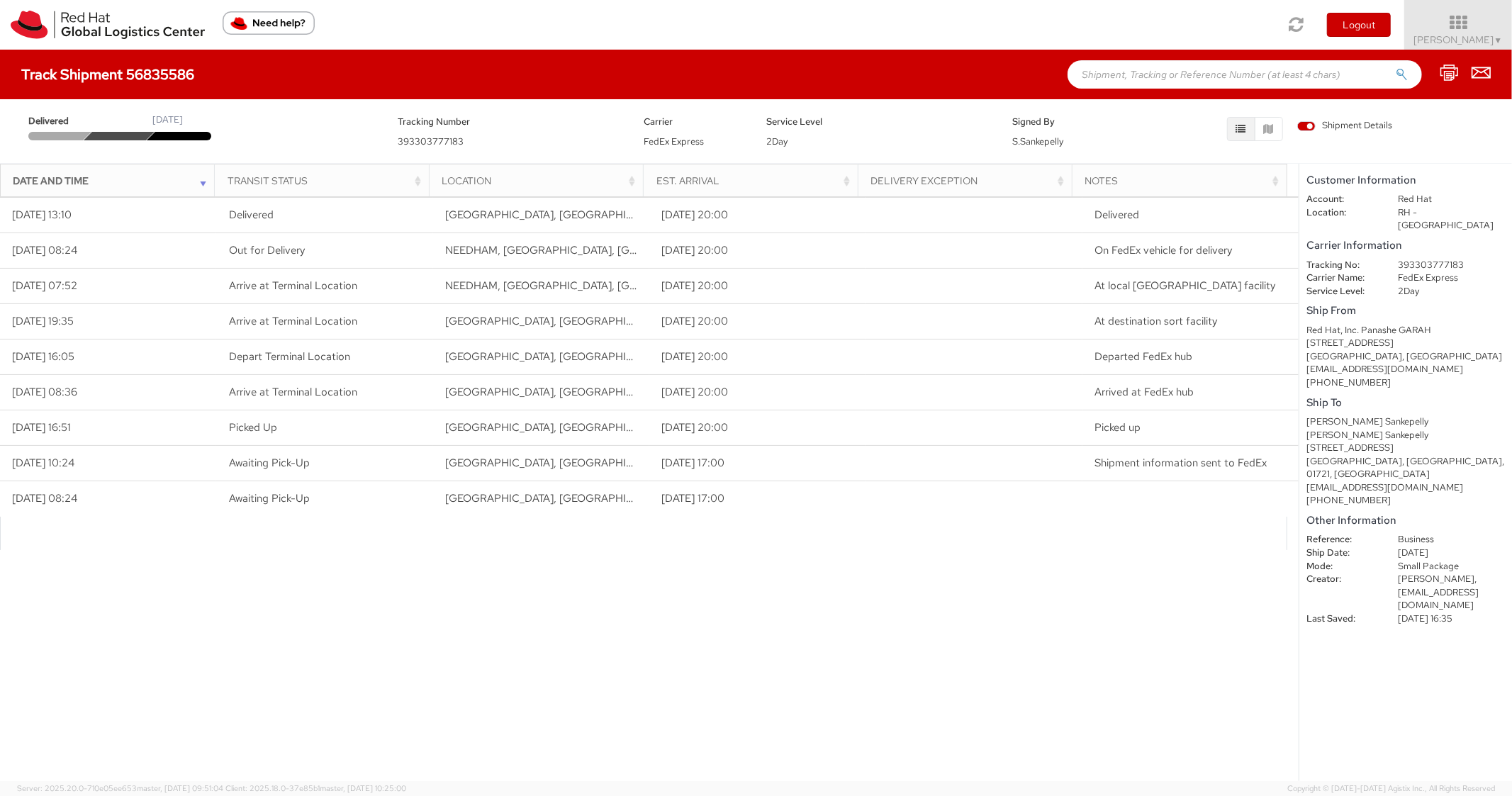
click at [1181, 74] on input "text" at bounding box center [1245, 74] width 354 height 28
paste input "56835454"
type input "56835454"
click at [1396, 67] on button "submit" at bounding box center [1402, 76] width 12 height 17
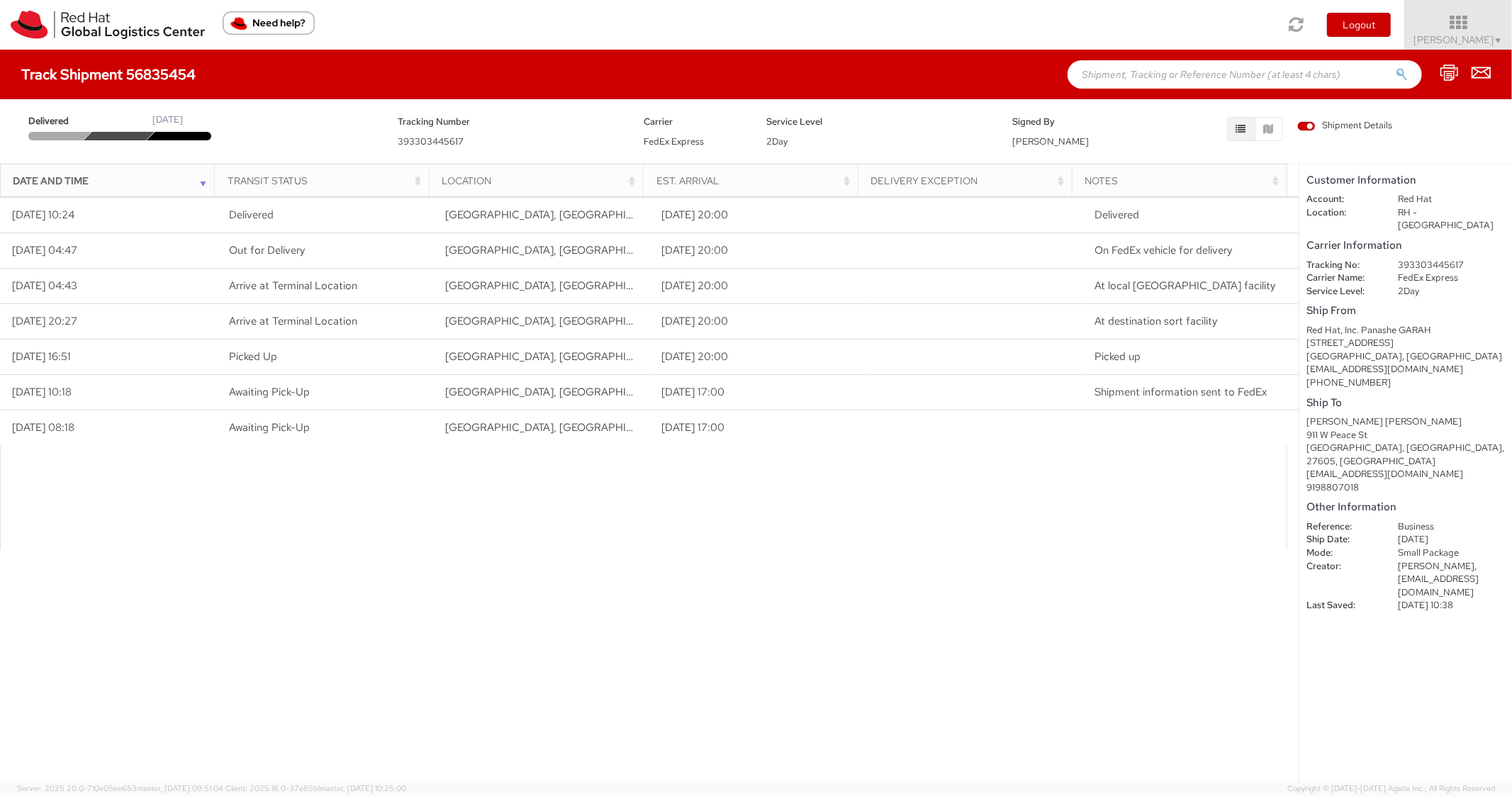
click at [1126, 69] on input "text" at bounding box center [1245, 74] width 354 height 28
paste input "56835644"
type input "56835644"
click at [1396, 67] on button "submit" at bounding box center [1402, 76] width 12 height 17
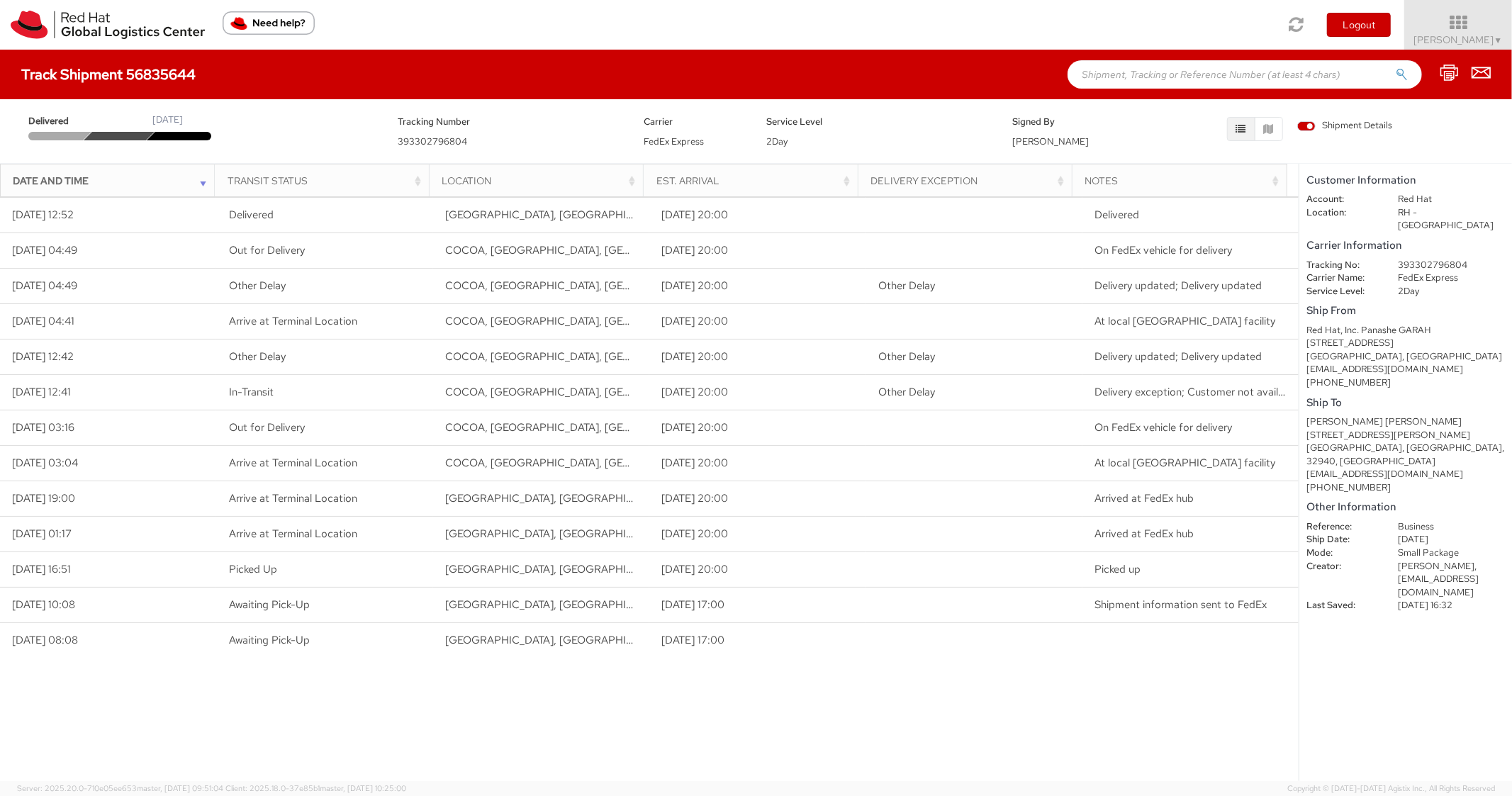
click at [1137, 71] on input "text" at bounding box center [1245, 74] width 354 height 28
paste input "56865004"
type input "56865004"
click at [1396, 67] on button "submit" at bounding box center [1402, 76] width 12 height 17
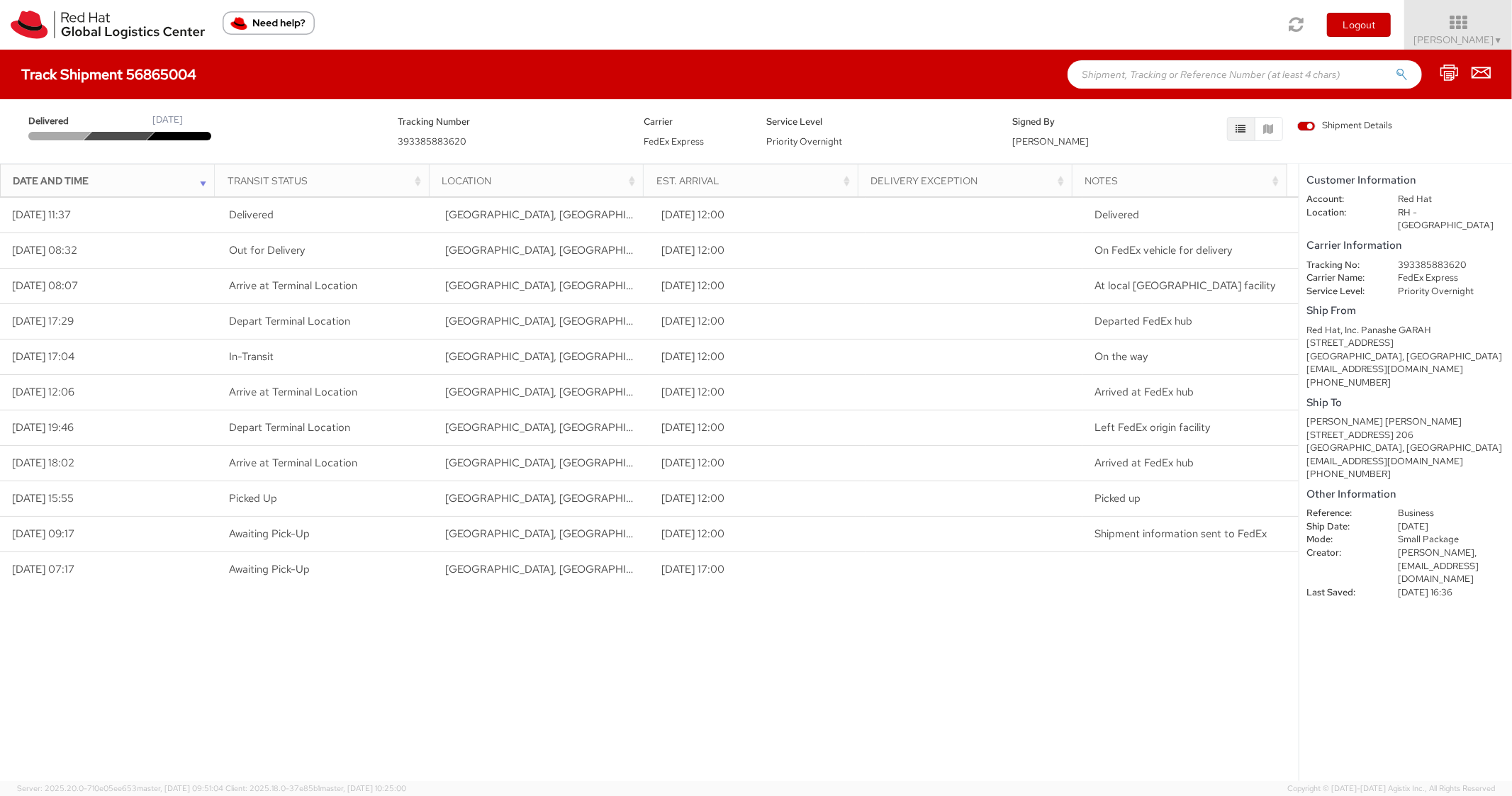
click at [1155, 70] on input "text" at bounding box center [1245, 74] width 354 height 28
paste input "56865034"
type input "56865034"
click at [1396, 67] on button "submit" at bounding box center [1402, 76] width 12 height 17
click at [1138, 69] on input "text" at bounding box center [1245, 74] width 354 height 28
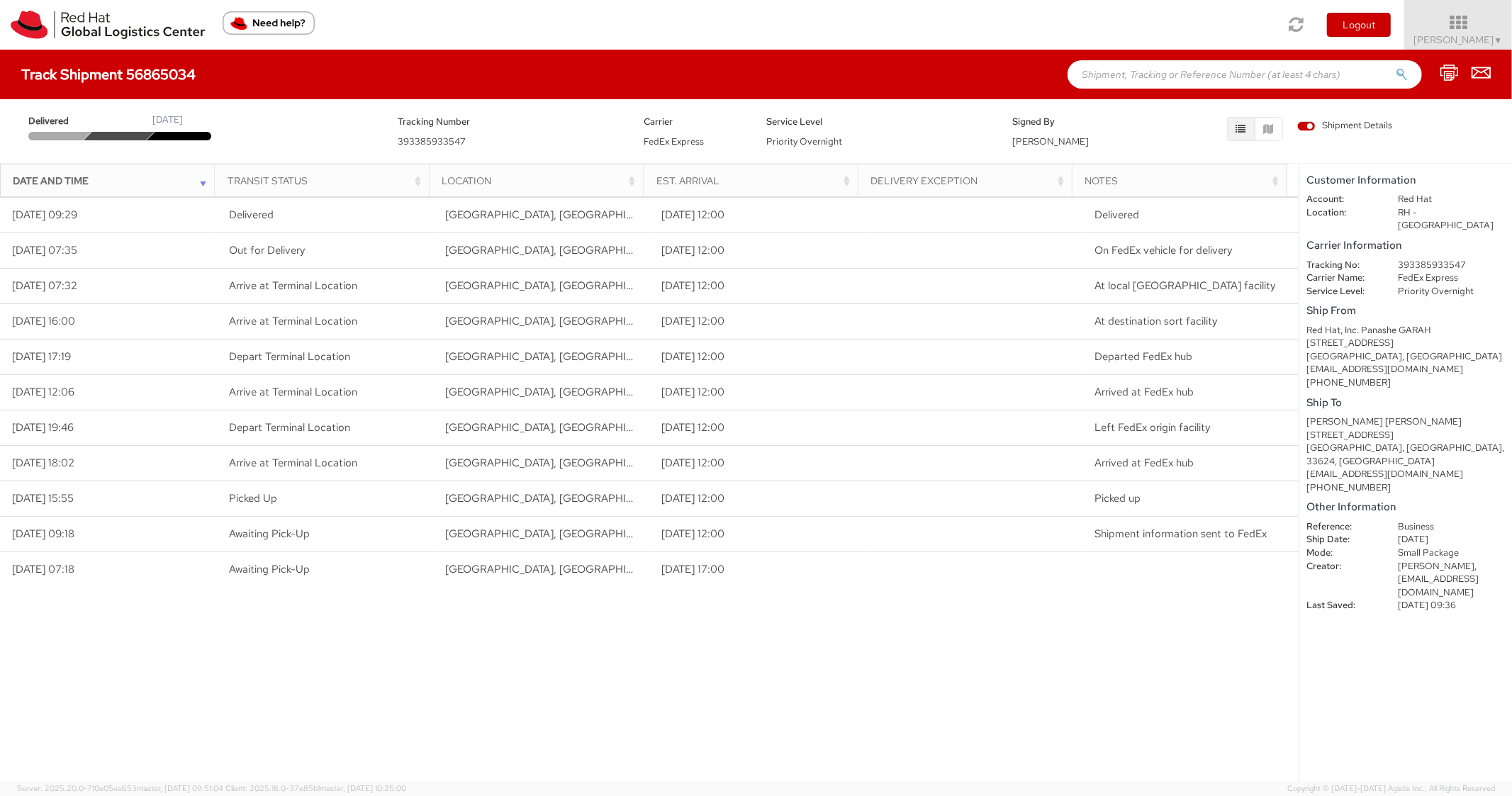
paste input "56835603"
type input "56835603"
click at [1396, 67] on button "submit" at bounding box center [1402, 76] width 12 height 17
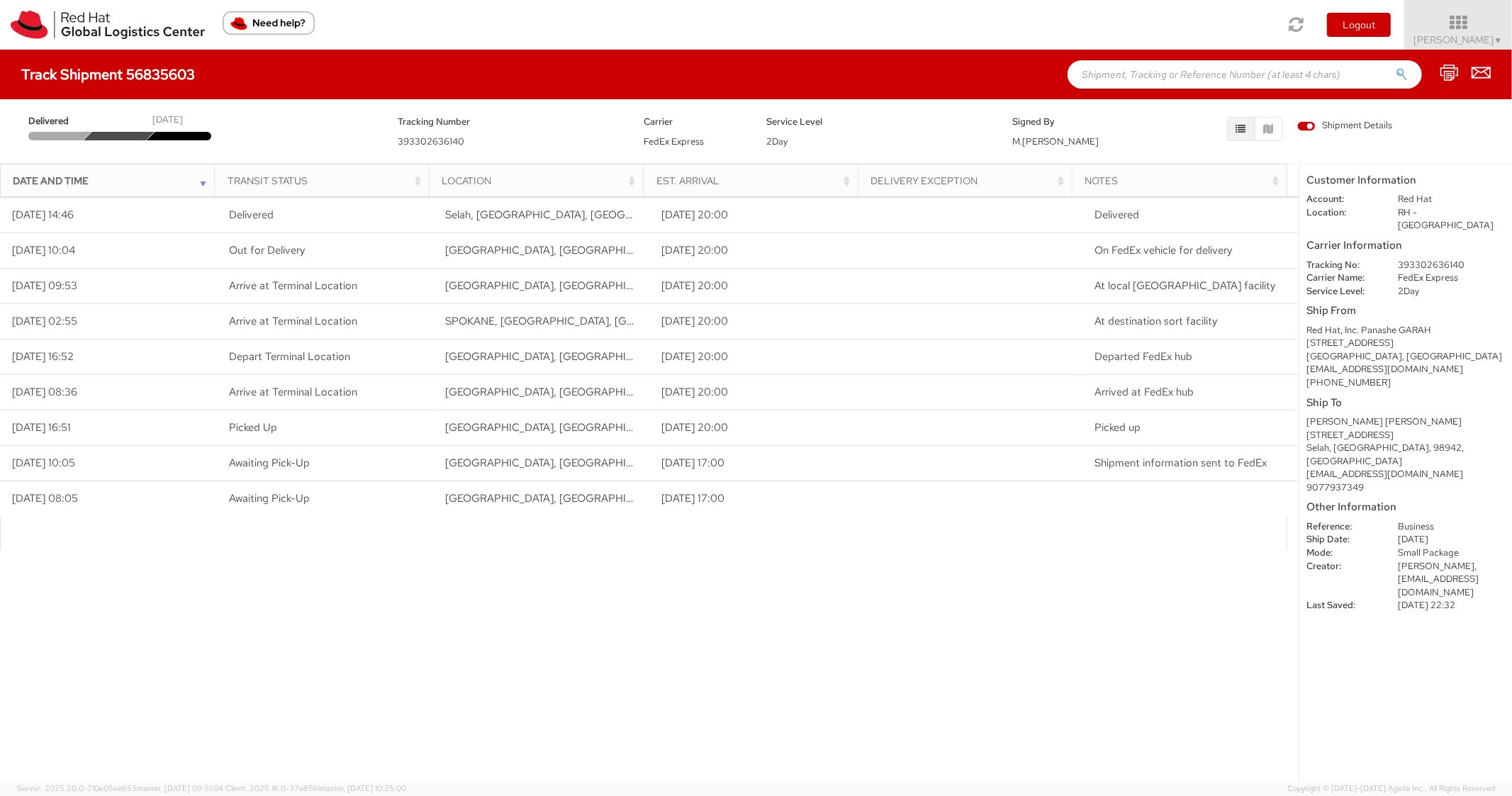
click at [1125, 81] on input "text" at bounding box center [1245, 74] width 354 height 28
paste input "56835513"
type input "56835513"
click at [1396, 67] on button "submit" at bounding box center [1402, 76] width 12 height 17
click at [1223, 76] on input "text" at bounding box center [1245, 74] width 354 height 28
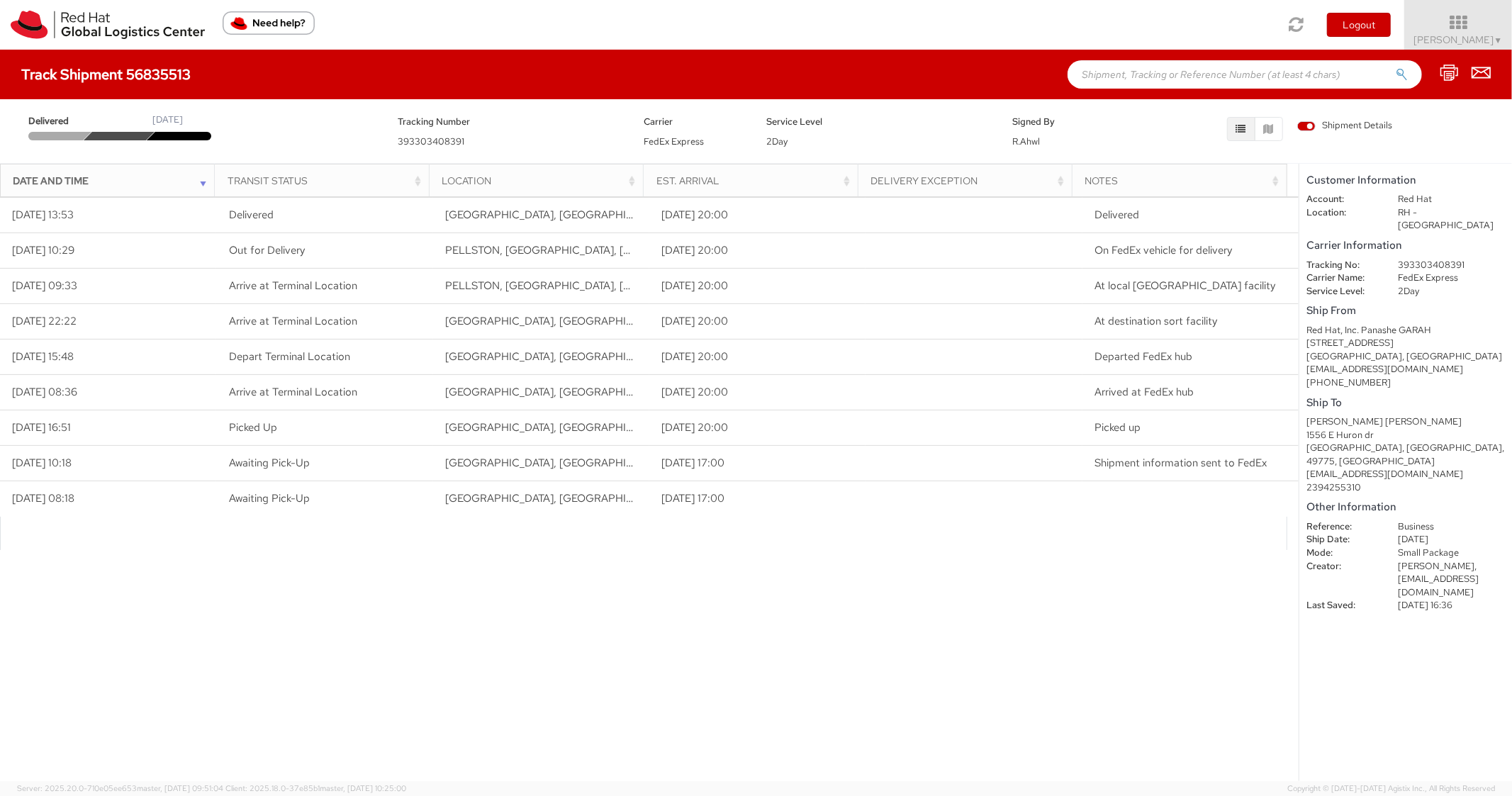
paste input "56768157"
type input "56768157"
click at [1396, 67] on button "submit" at bounding box center [1402, 76] width 12 height 17
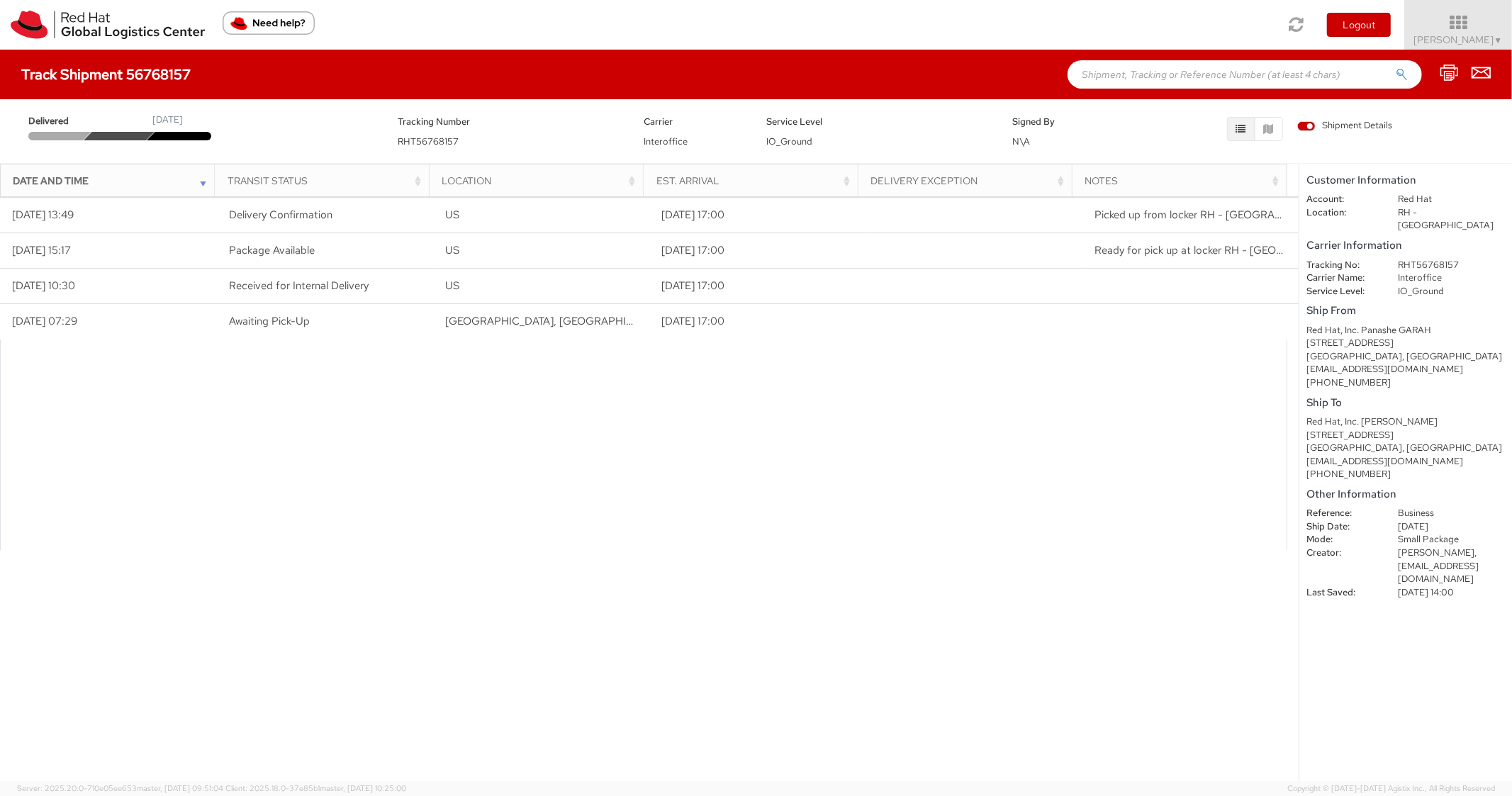
click at [1125, 68] on input "text" at bounding box center [1245, 74] width 354 height 28
paste input "56920719"
type input "56920719"
click at [1396, 67] on button "submit" at bounding box center [1402, 76] width 12 height 17
